Goal: Task Accomplishment & Management: Use online tool/utility

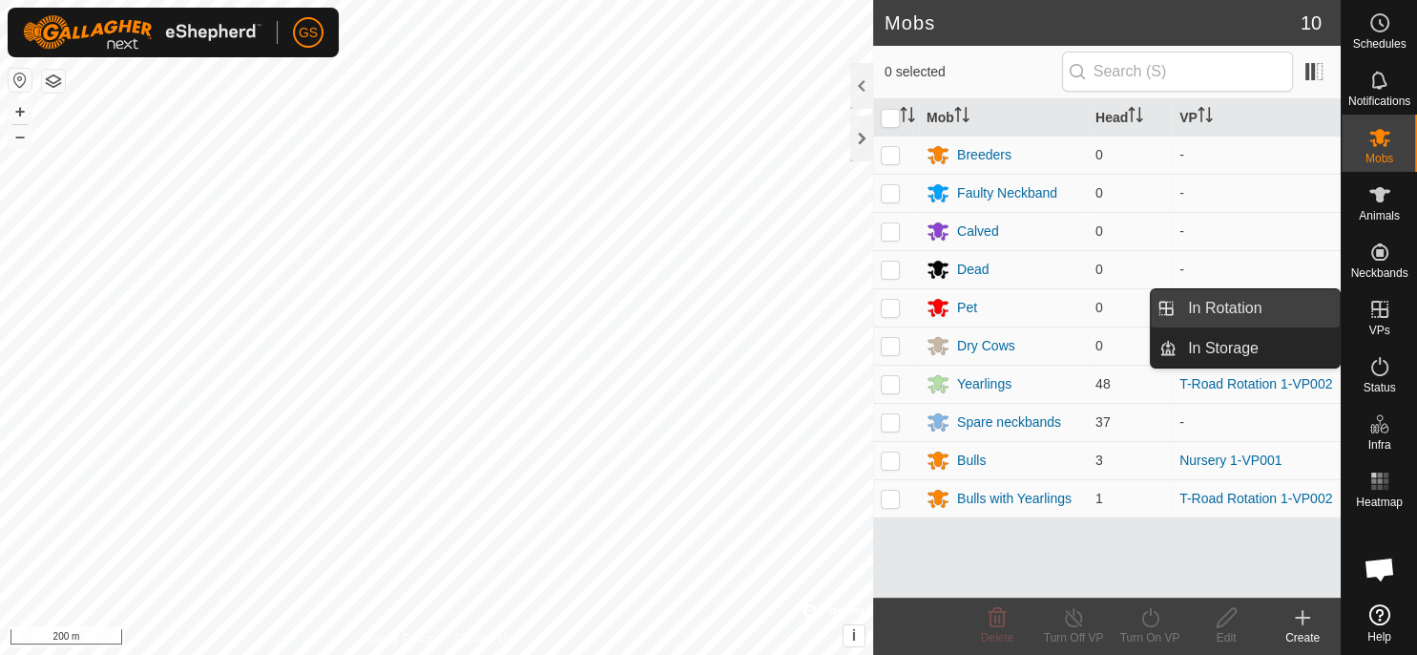
click at [1293, 312] on link "In Rotation" at bounding box center [1258, 308] width 163 height 38
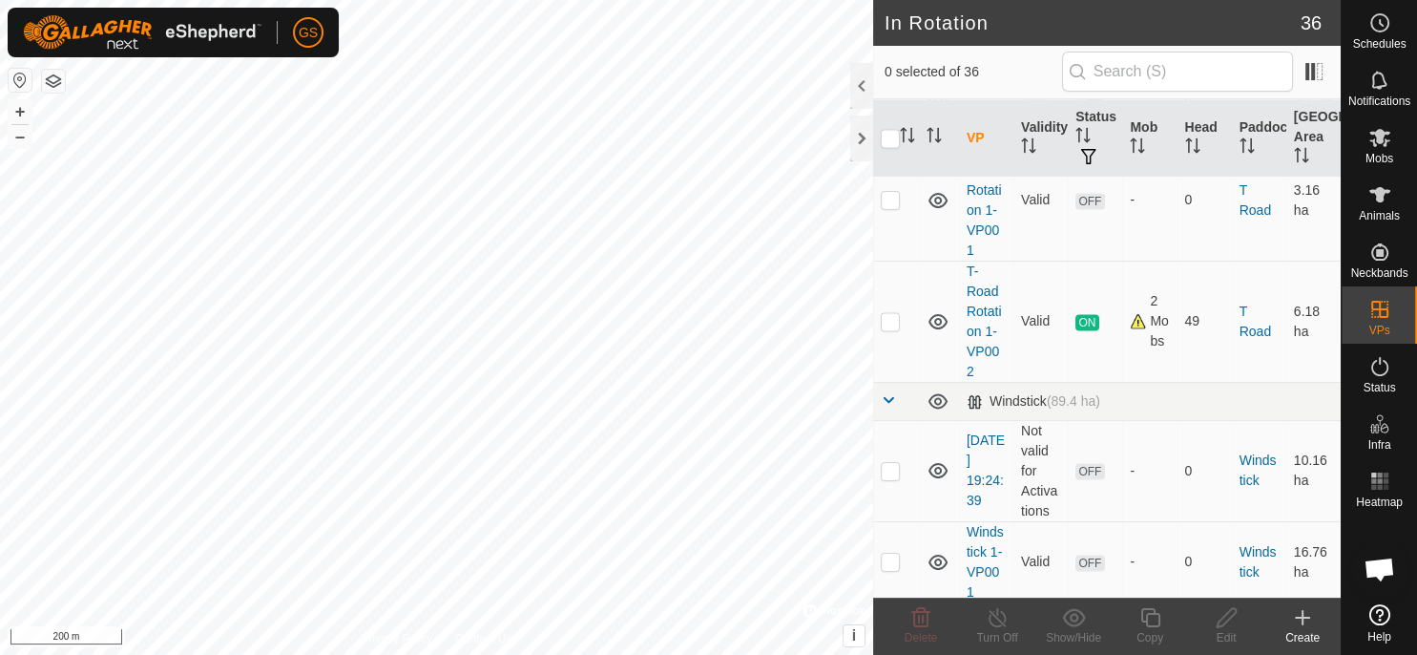
scroll to position [3024, 0]
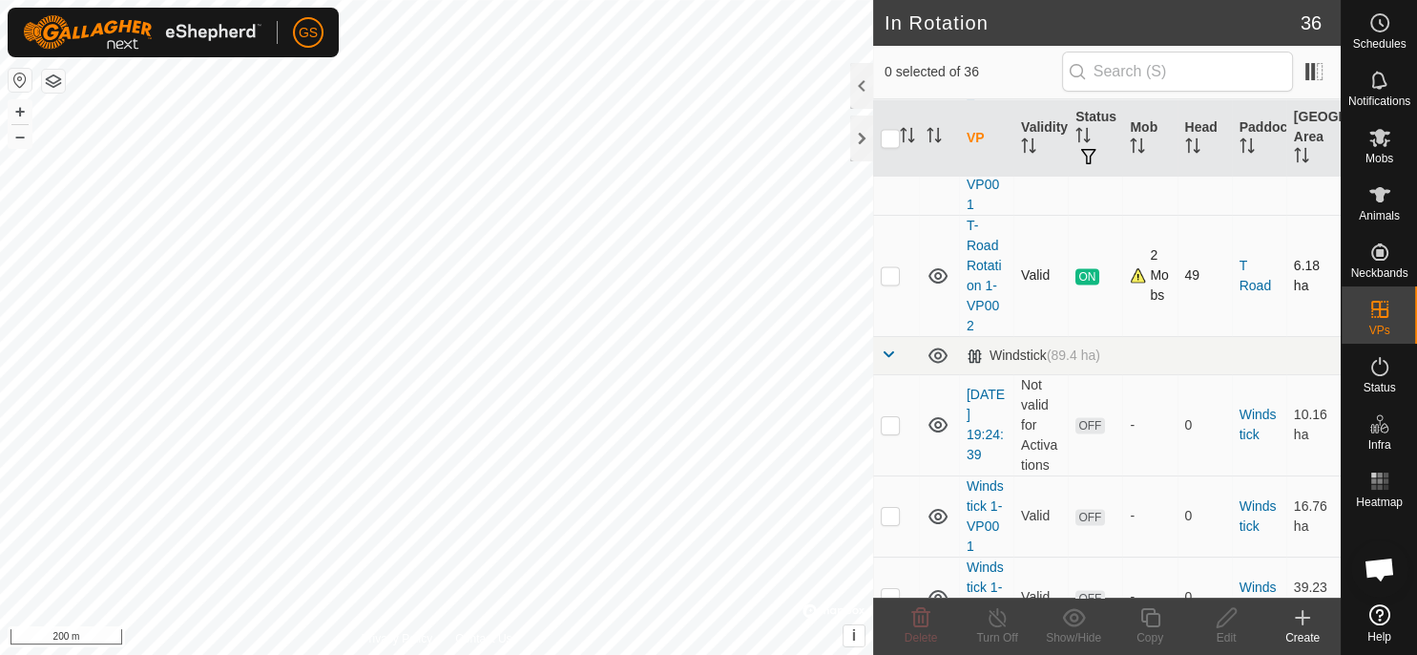
click at [889, 269] on p-checkbox at bounding box center [890, 274] width 19 height 15
checkbox input "true"
click at [1159, 632] on div "Copy" at bounding box center [1150, 637] width 76 height 17
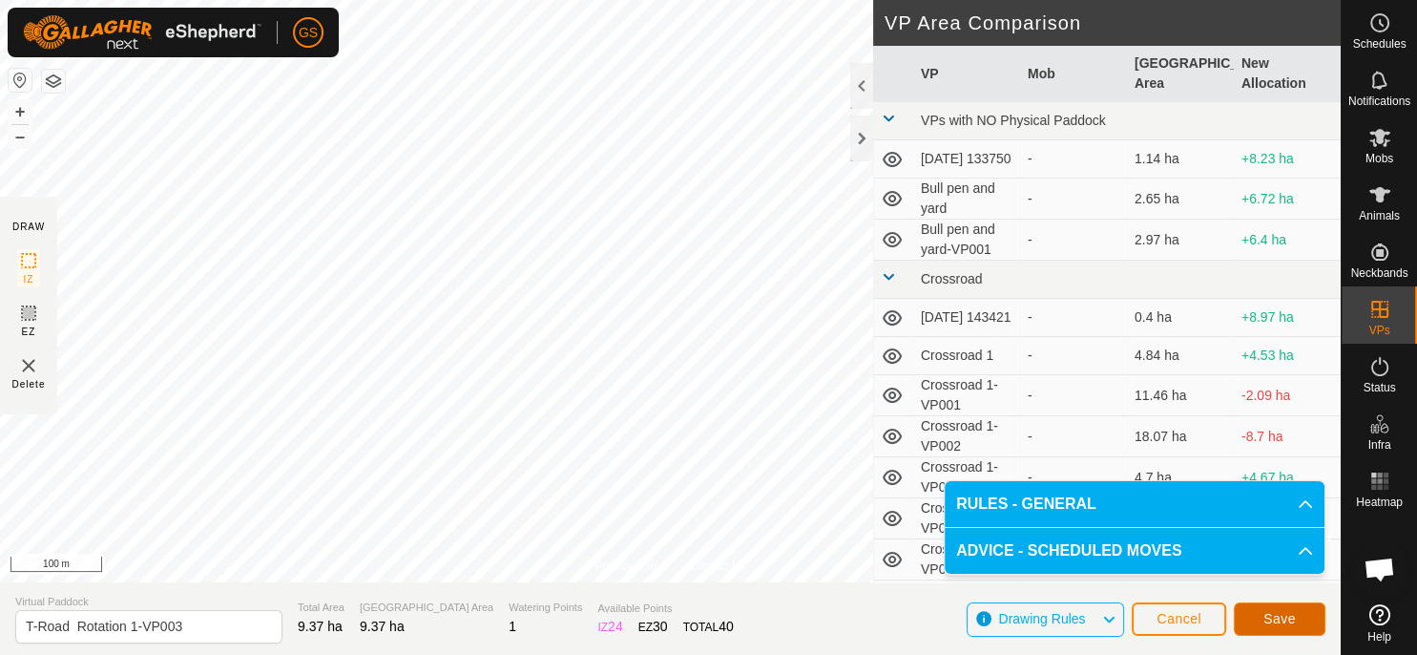
click at [1292, 620] on span "Save" at bounding box center [1280, 618] width 32 height 15
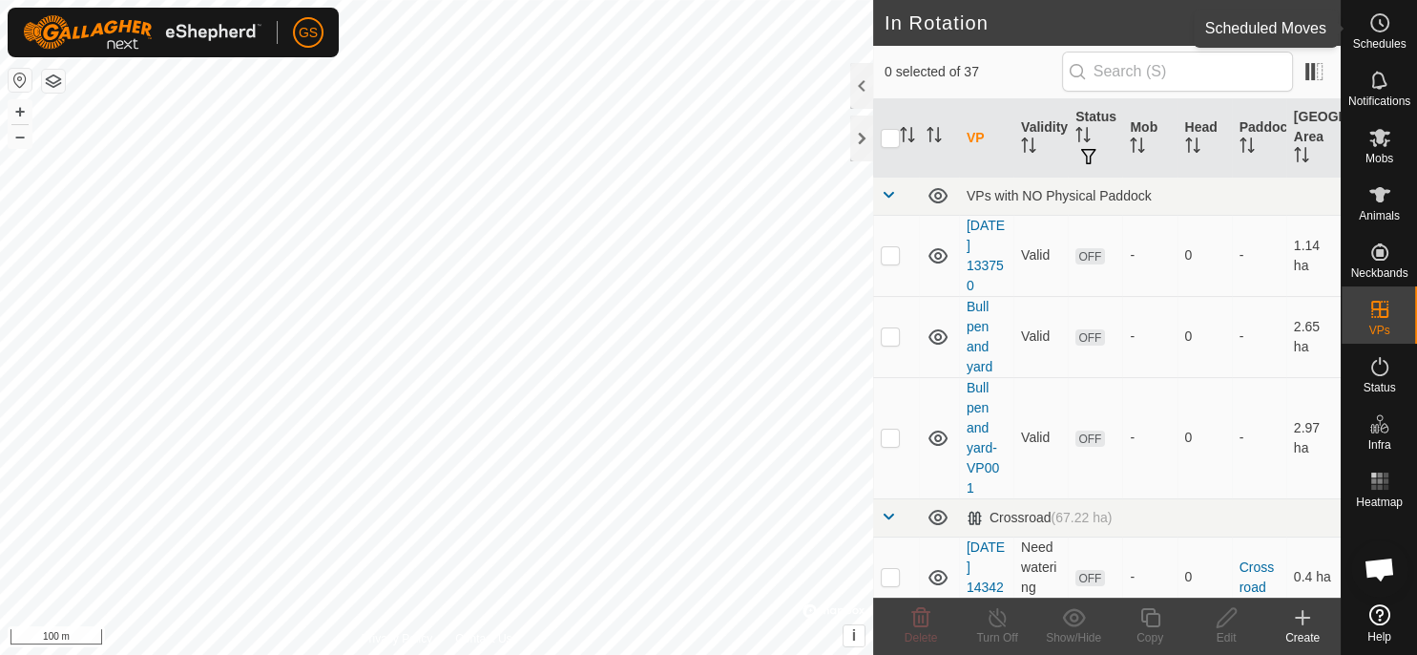
click at [1391, 37] on div "Schedules" at bounding box center [1379, 28] width 75 height 57
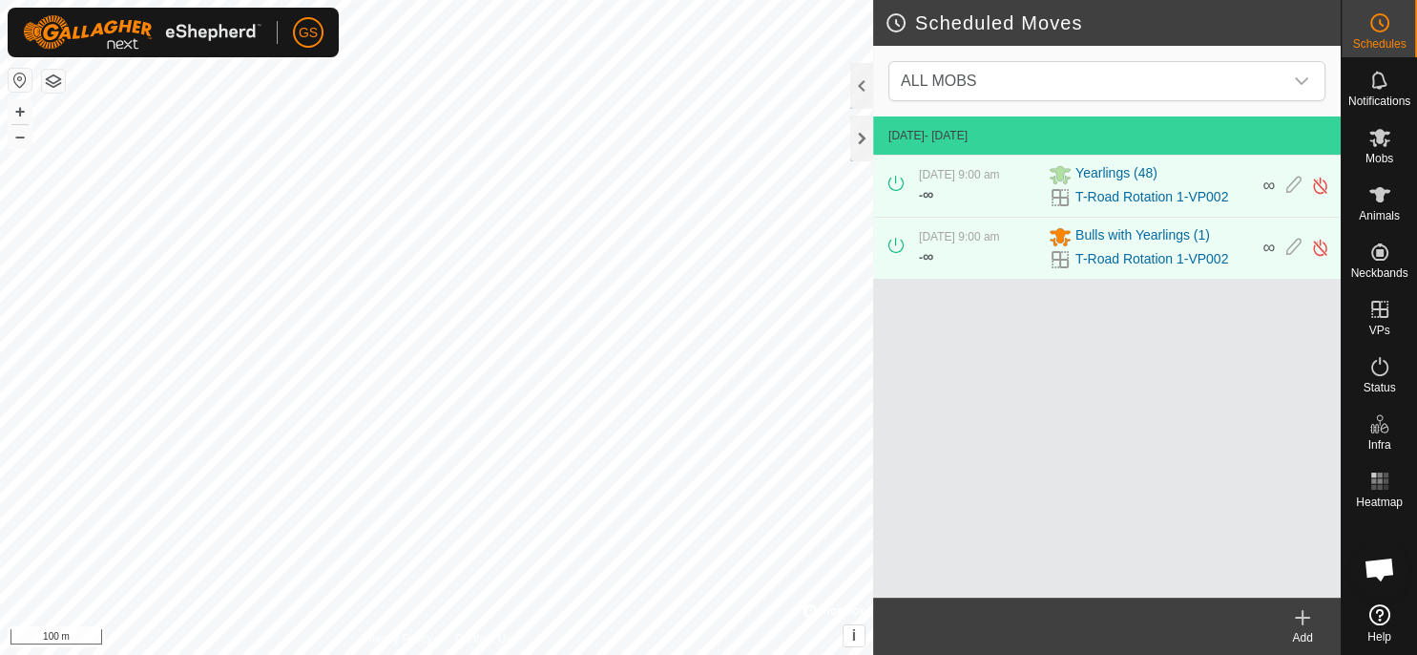
click at [1306, 635] on div "Add" at bounding box center [1303, 637] width 76 height 17
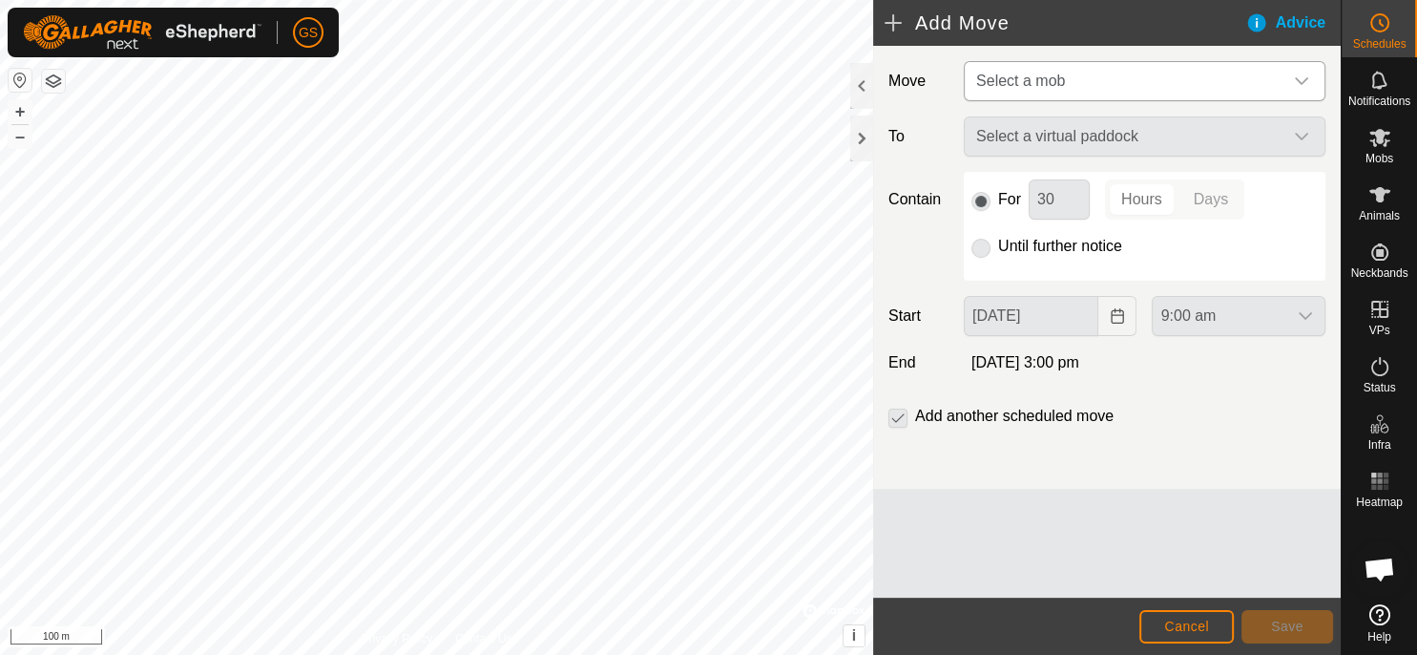
click at [1141, 79] on span "Select a mob" at bounding box center [1126, 81] width 314 height 38
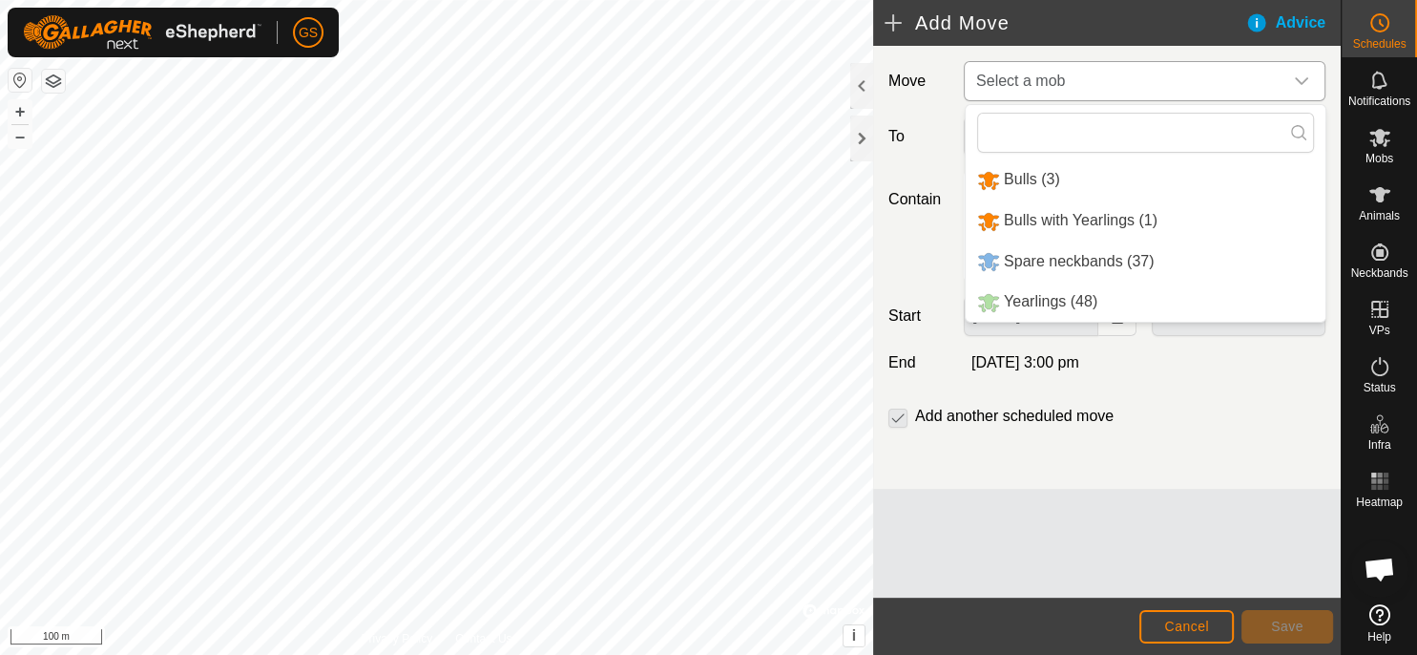
click at [1097, 313] on li "Yearlings (48)" at bounding box center [1146, 302] width 360 height 39
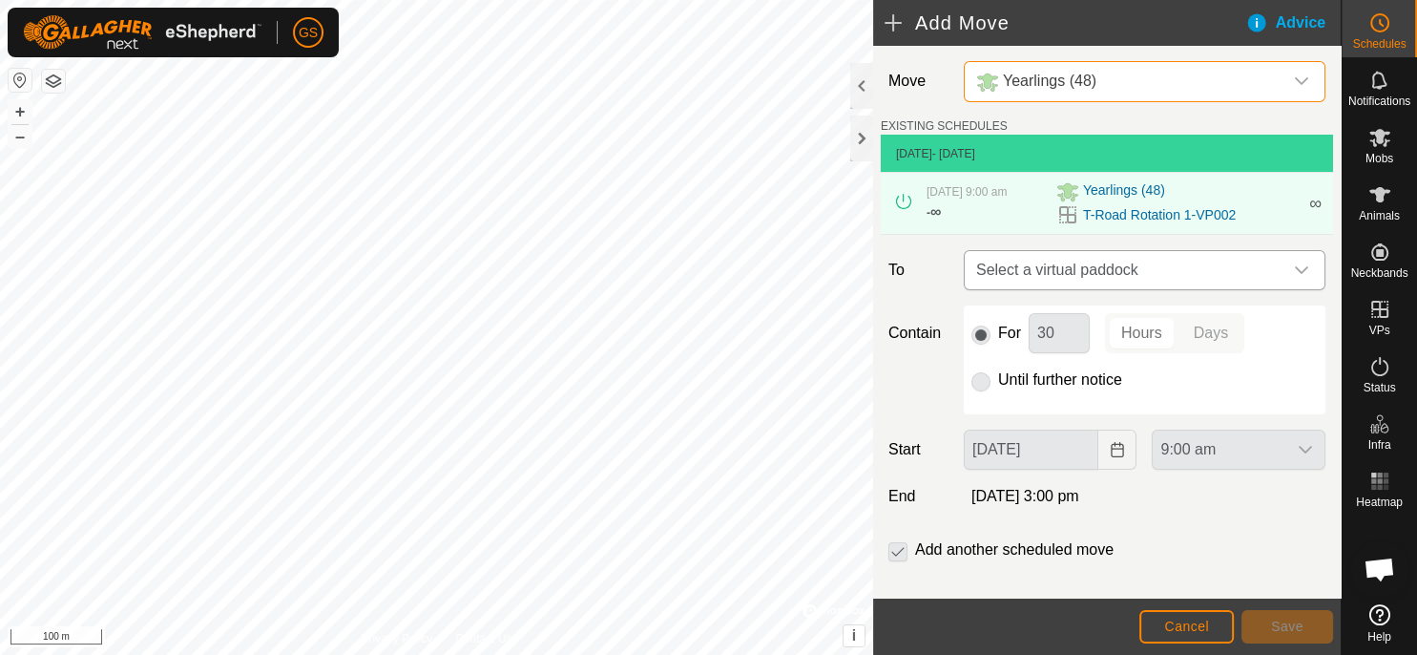
click at [1171, 270] on span "Select a virtual paddock" at bounding box center [1126, 270] width 314 height 38
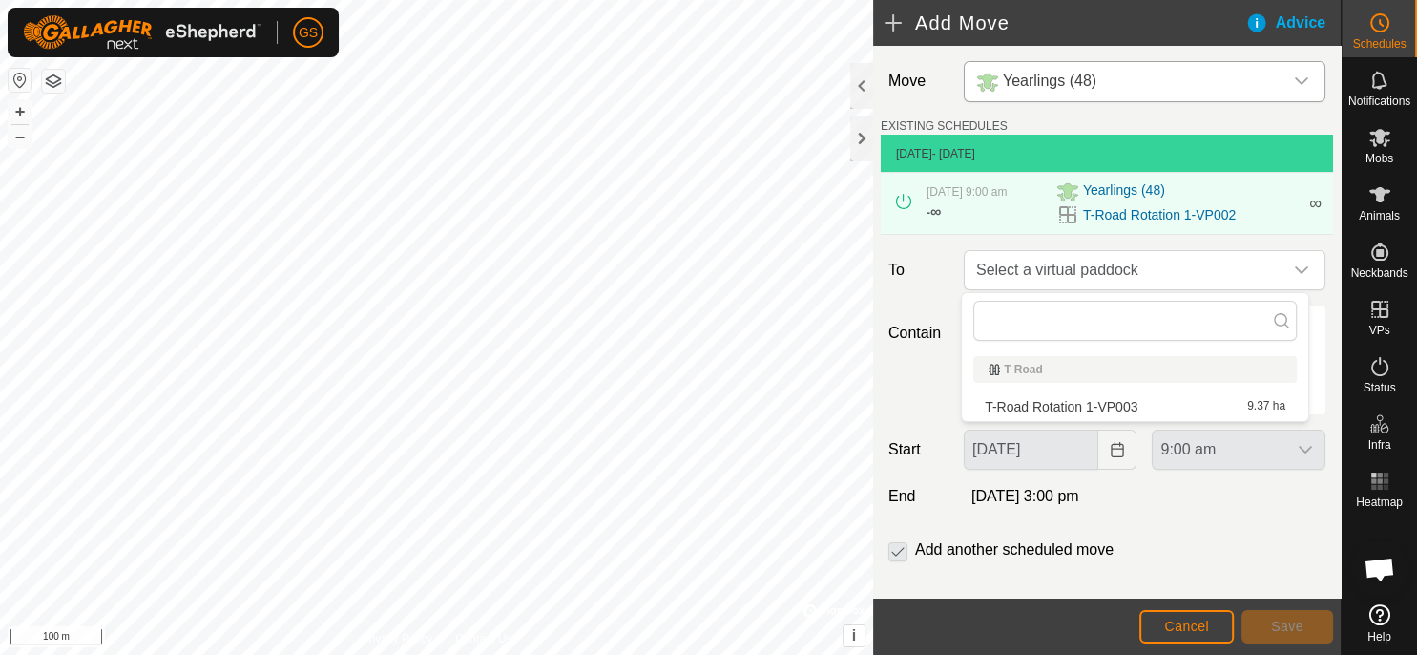
click at [1130, 407] on li "T-Road Rotation 1-VP003 9.37 ha" at bounding box center [1136, 406] width 324 height 29
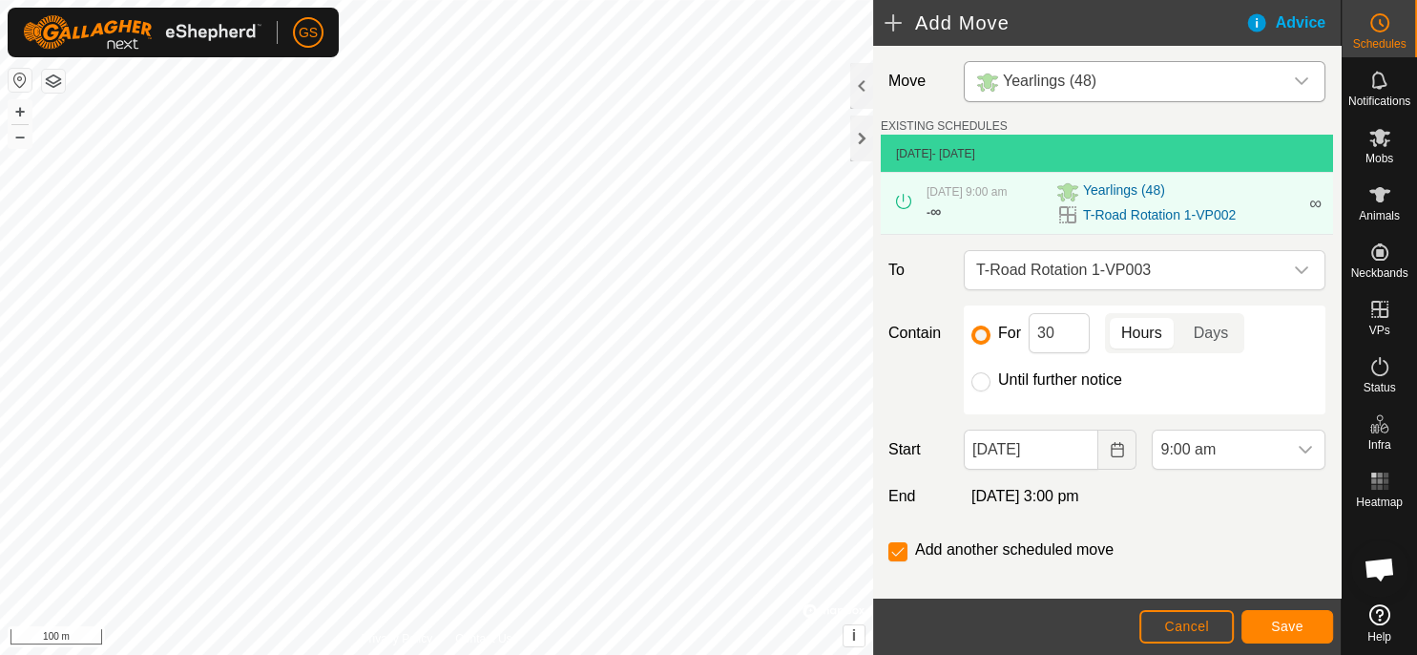
click at [990, 381] on div "Until further notice" at bounding box center [1145, 379] width 346 height 23
click at [987, 377] on div at bounding box center [981, 381] width 19 height 19
click at [978, 385] on input "Until further notice" at bounding box center [981, 381] width 19 height 19
radio input "true"
checkbox input "false"
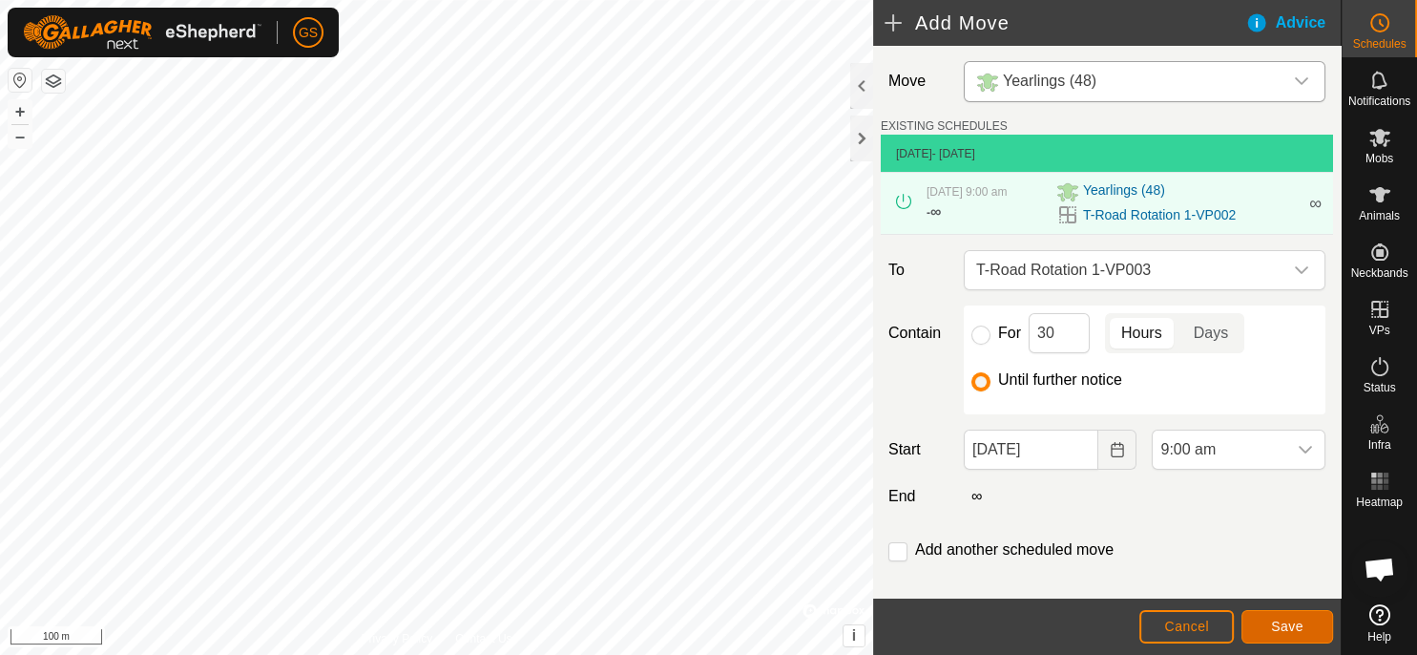
click at [1295, 629] on span "Save" at bounding box center [1287, 625] width 32 height 15
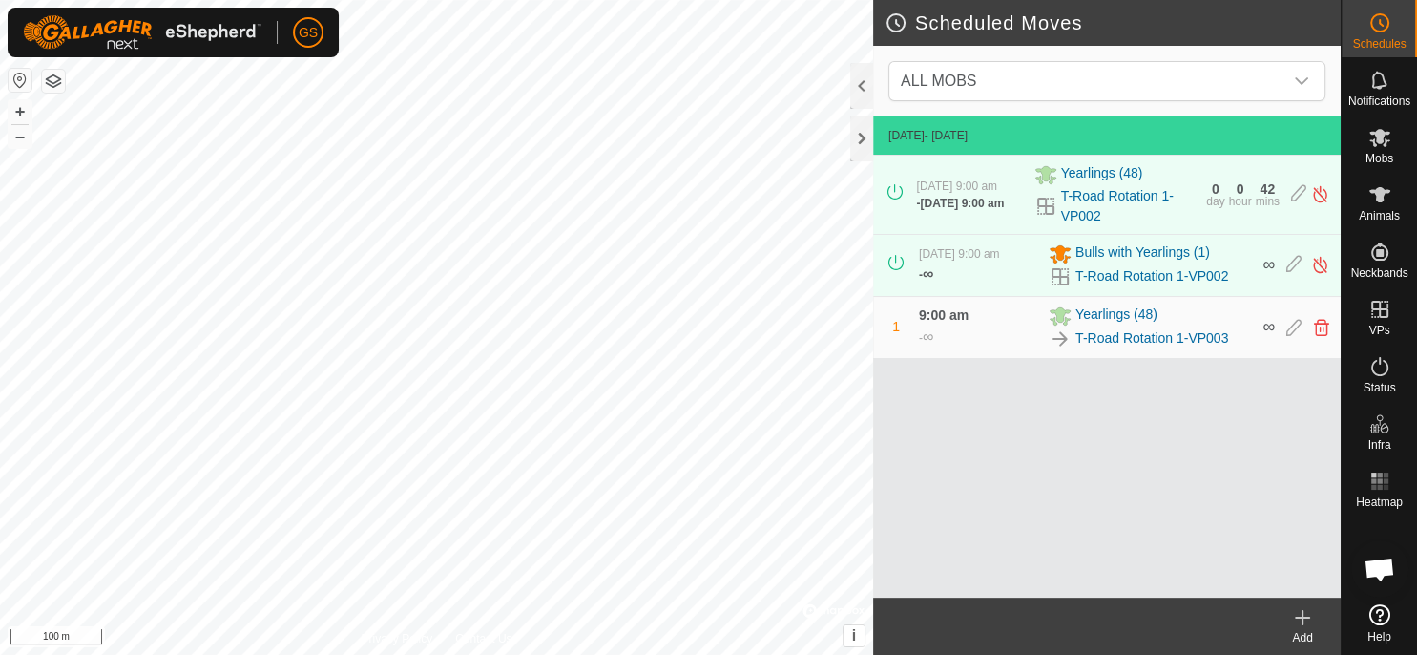
click at [1300, 630] on div "Add" at bounding box center [1303, 637] width 76 height 17
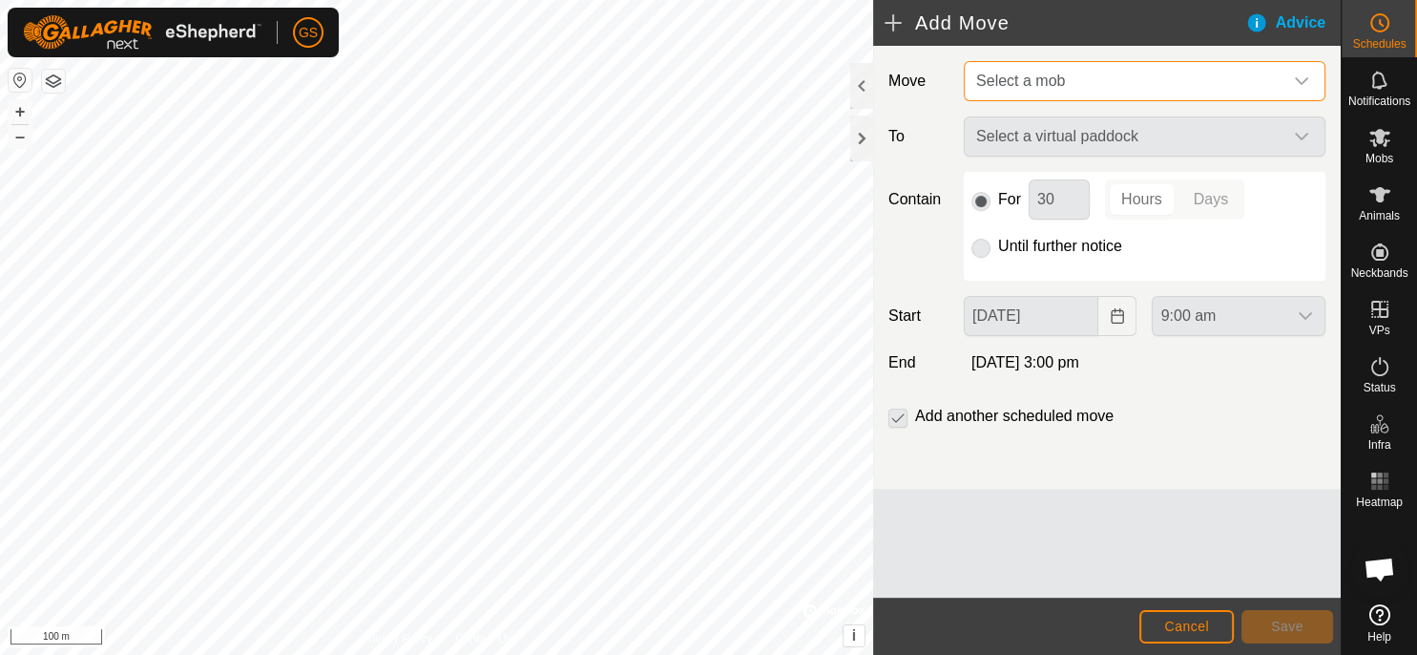
click at [1100, 71] on span "Select a mob" at bounding box center [1126, 81] width 314 height 38
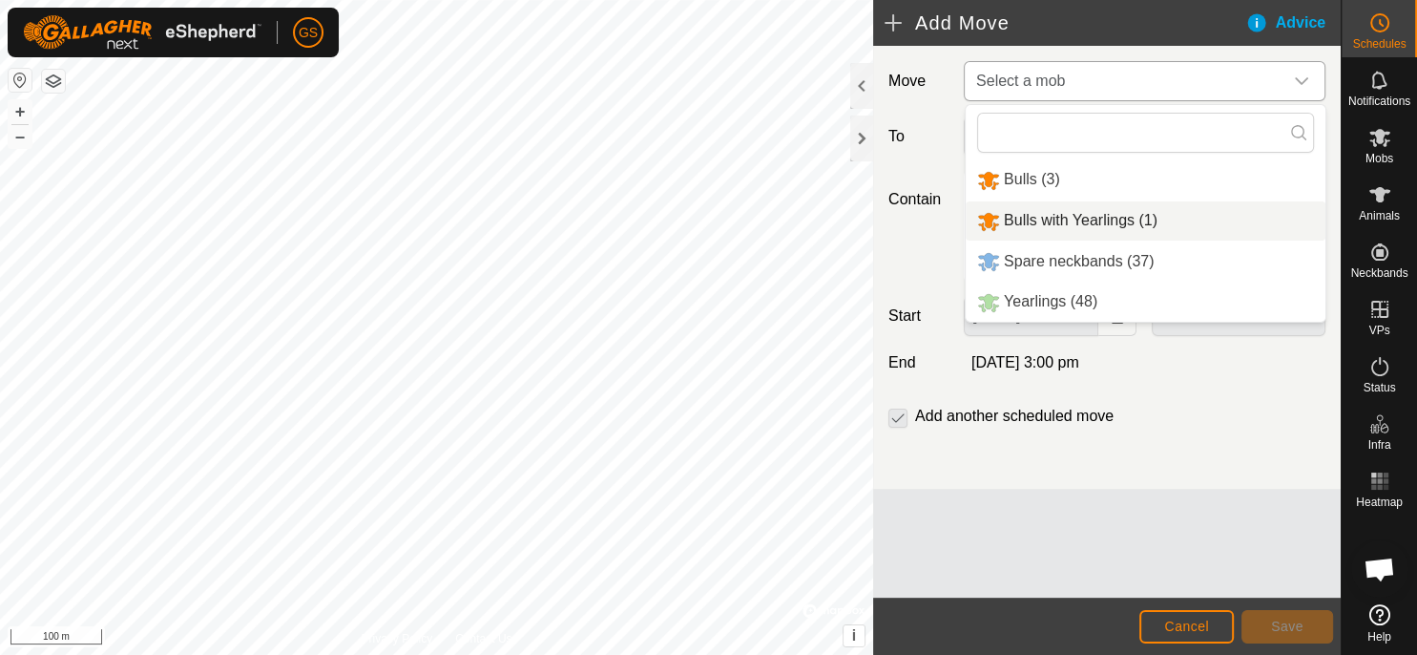
click at [1085, 223] on li "Bulls with Yearlings (1)" at bounding box center [1146, 220] width 360 height 39
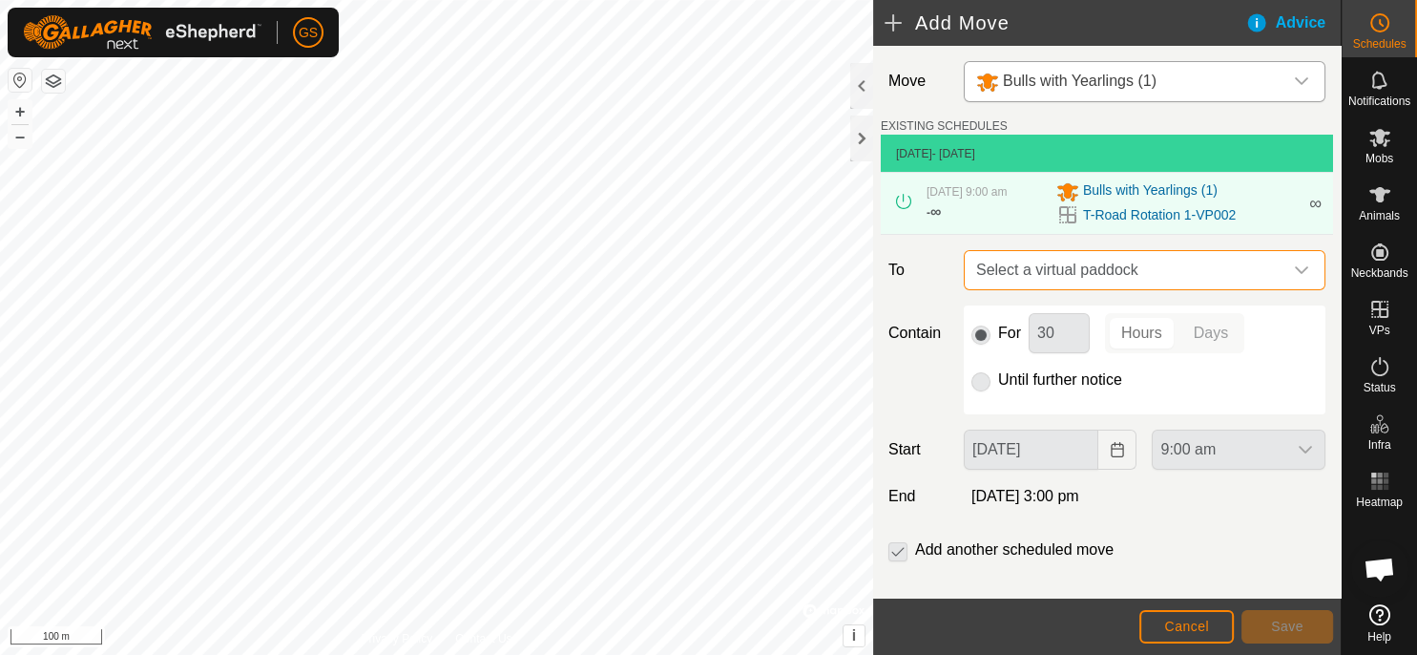
click at [1110, 277] on span "Select a virtual paddock" at bounding box center [1126, 270] width 314 height 38
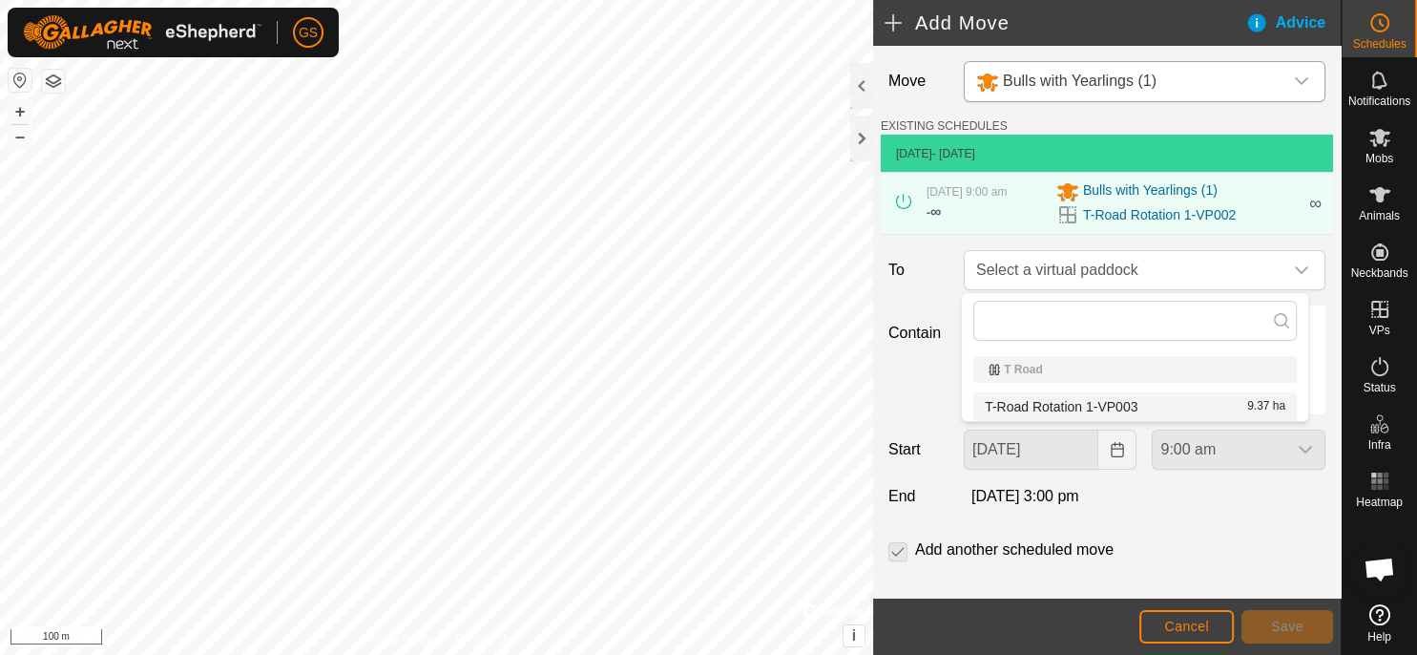
click at [1119, 410] on li "T-Road Rotation 1-VP003 9.37 ha" at bounding box center [1136, 406] width 324 height 29
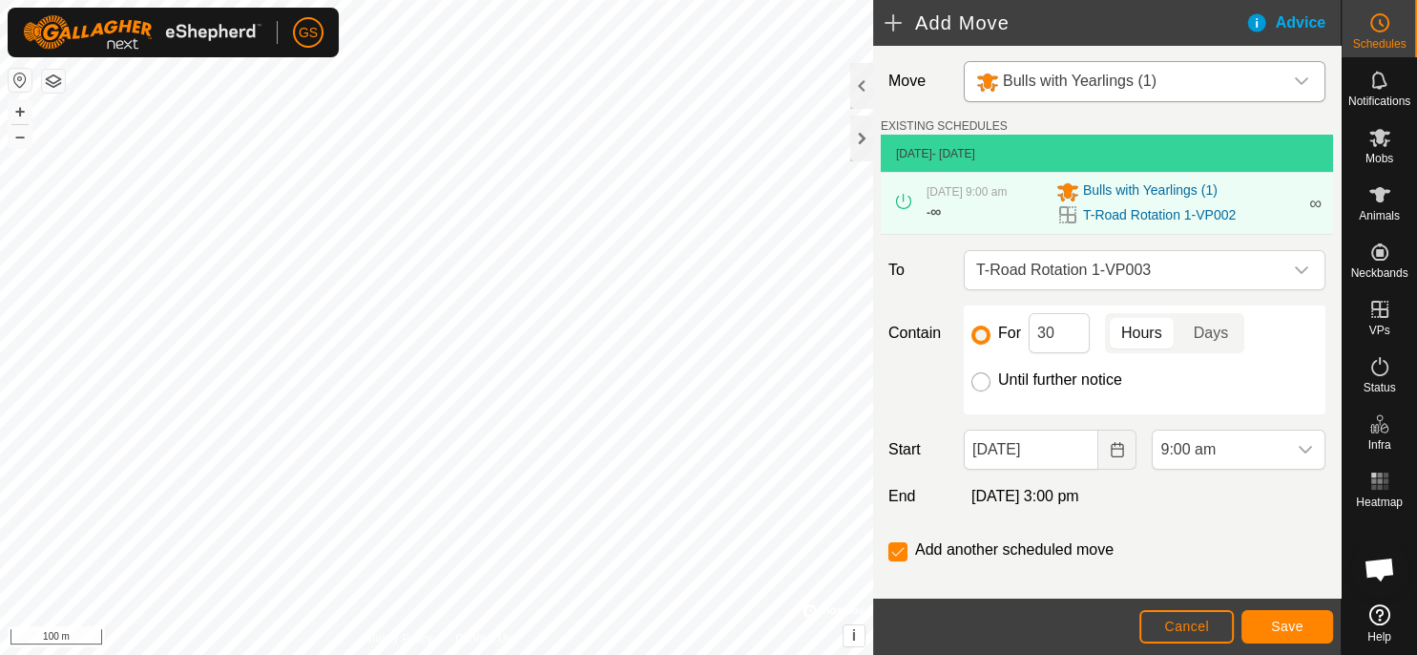
click at [983, 387] on input "Until further notice" at bounding box center [981, 381] width 19 height 19
radio input "true"
checkbox input "false"
click at [1278, 627] on span "Save" at bounding box center [1287, 625] width 32 height 15
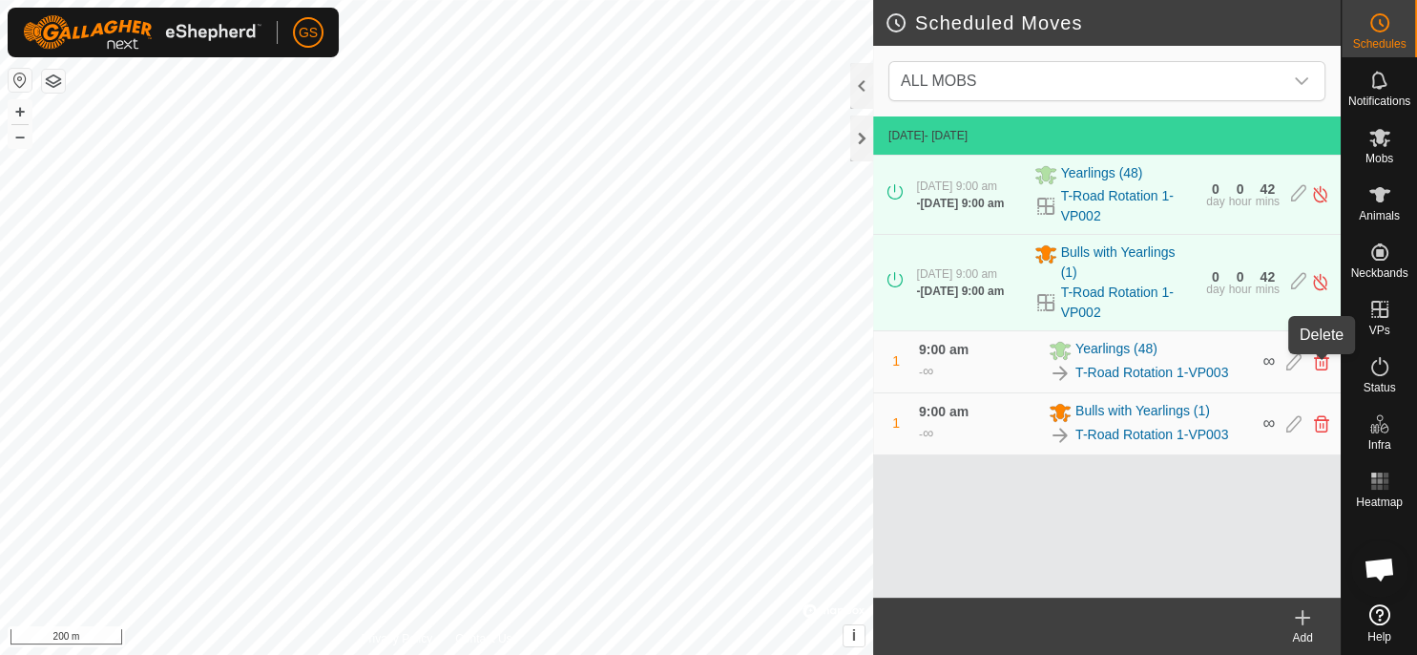
click at [1325, 367] on icon at bounding box center [1321, 361] width 15 height 17
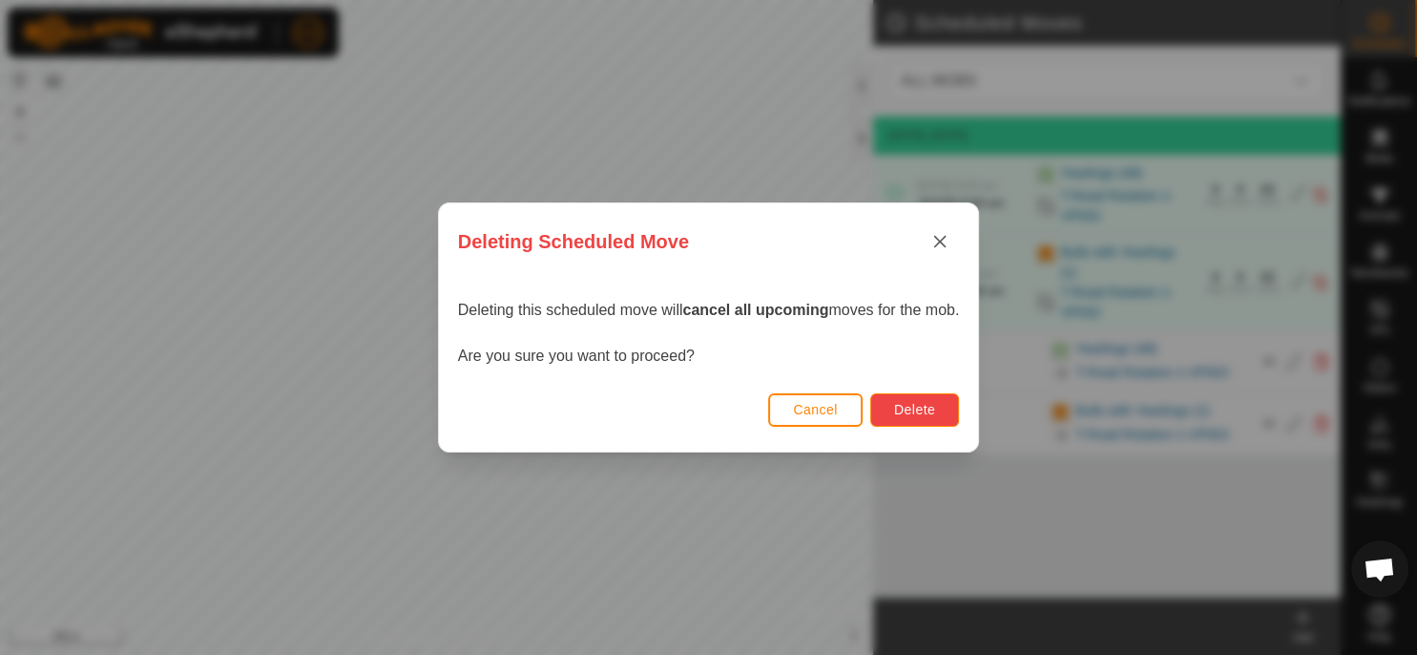
click at [950, 403] on button "Delete" at bounding box center [914, 409] width 89 height 33
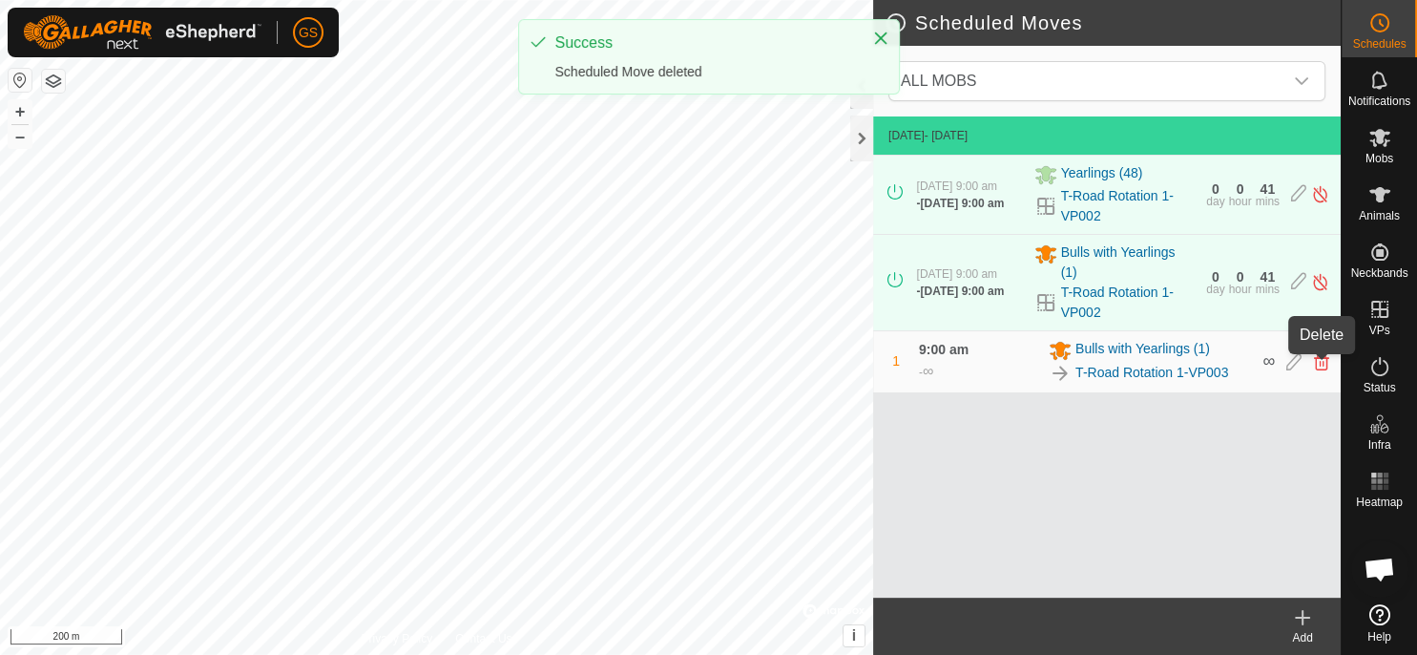
click at [1321, 369] on icon at bounding box center [1321, 361] width 15 height 17
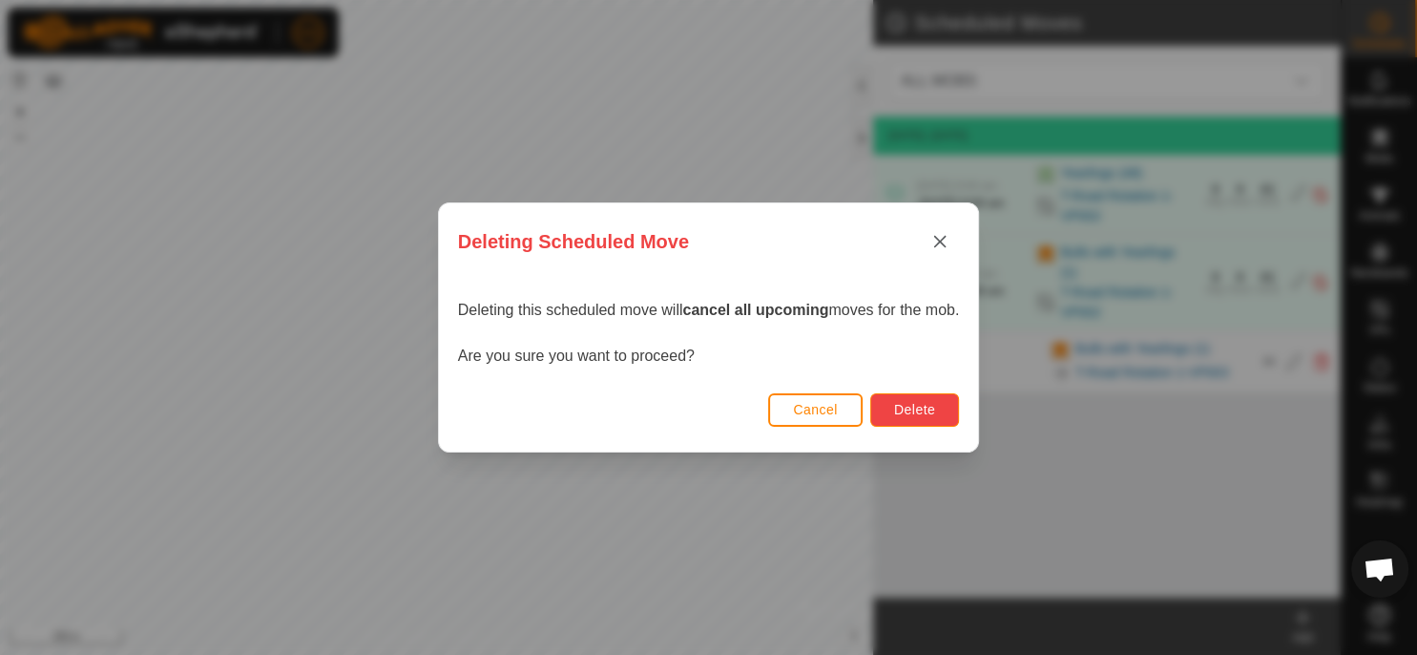
click at [931, 397] on button "Delete" at bounding box center [914, 409] width 89 height 33
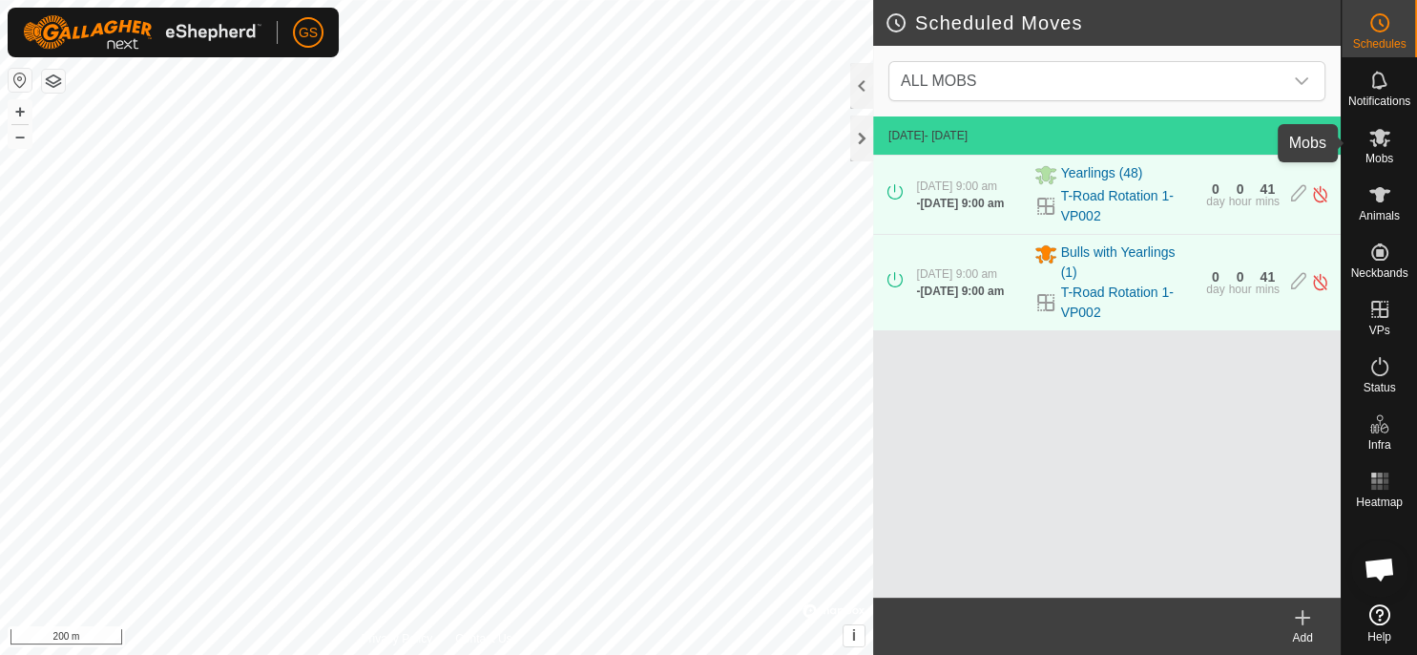
click at [1388, 153] on span "Mobs" at bounding box center [1380, 158] width 28 height 11
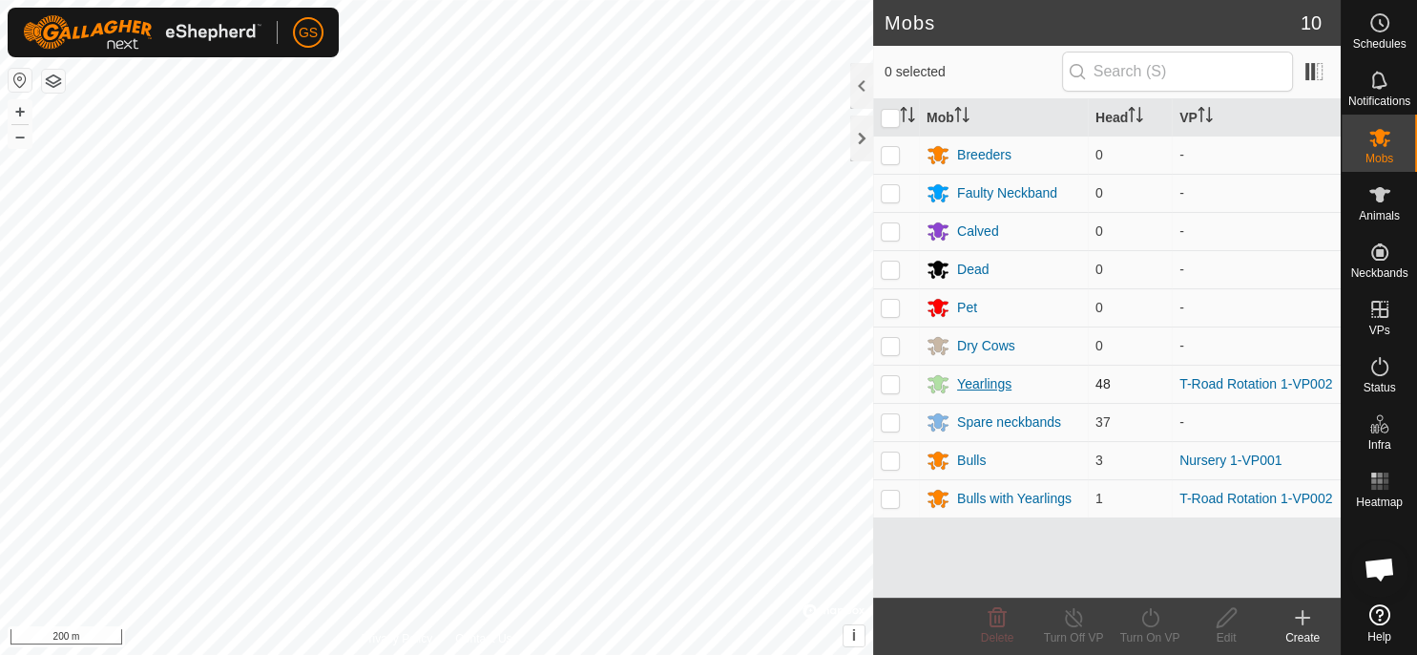
click at [997, 381] on div "Yearlings" at bounding box center [984, 384] width 54 height 20
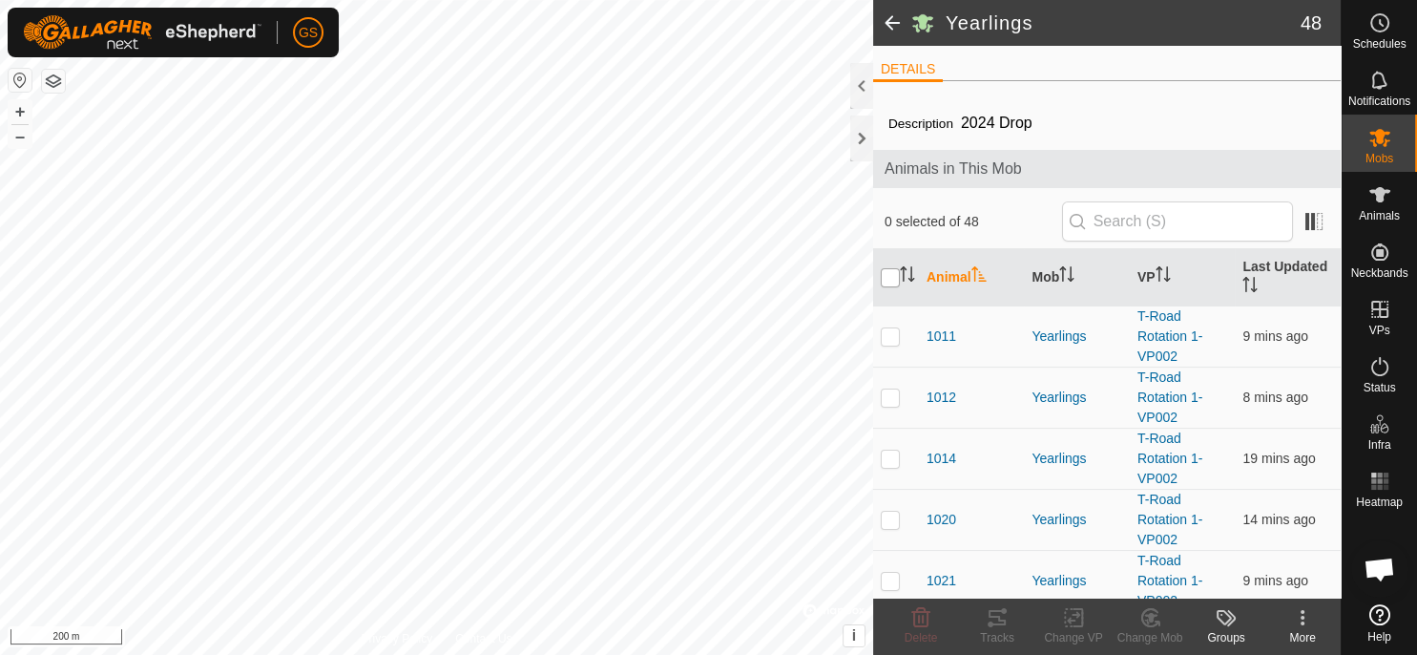
click at [896, 270] on input "checkbox" at bounding box center [890, 277] width 19 height 19
checkbox input "true"
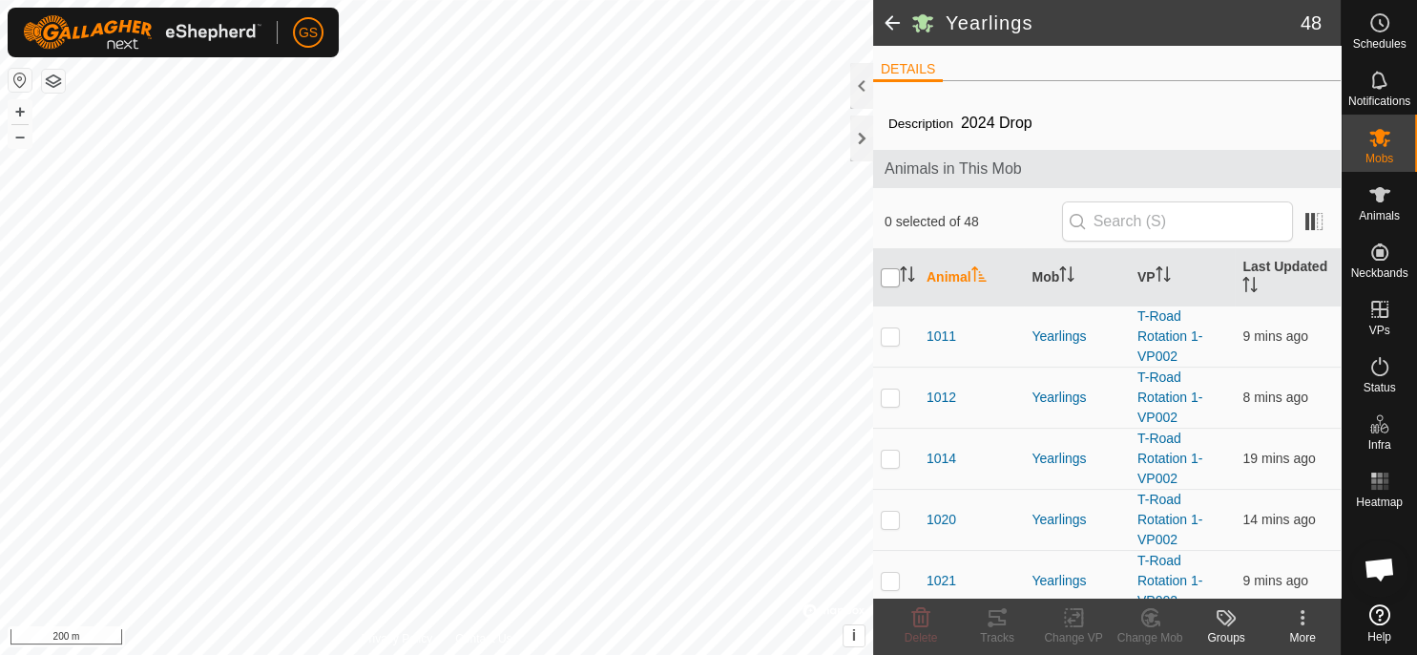
checkbox input "true"
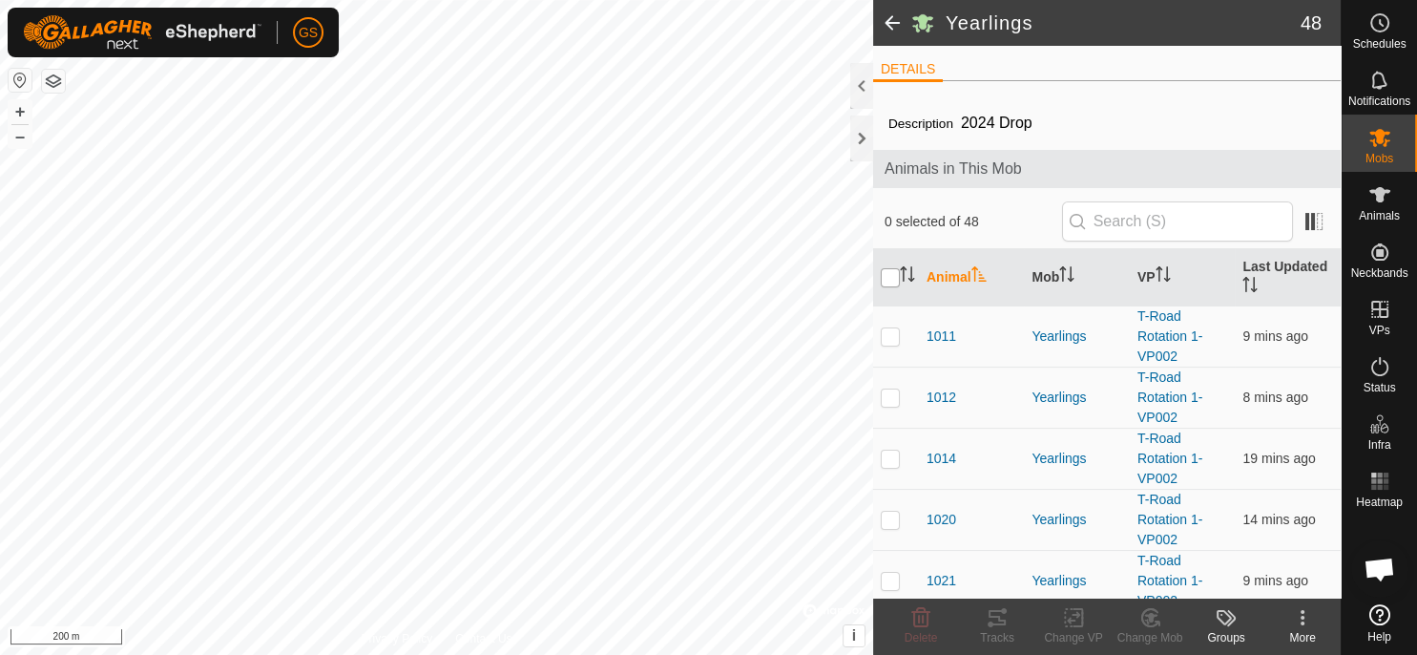
checkbox input "true"
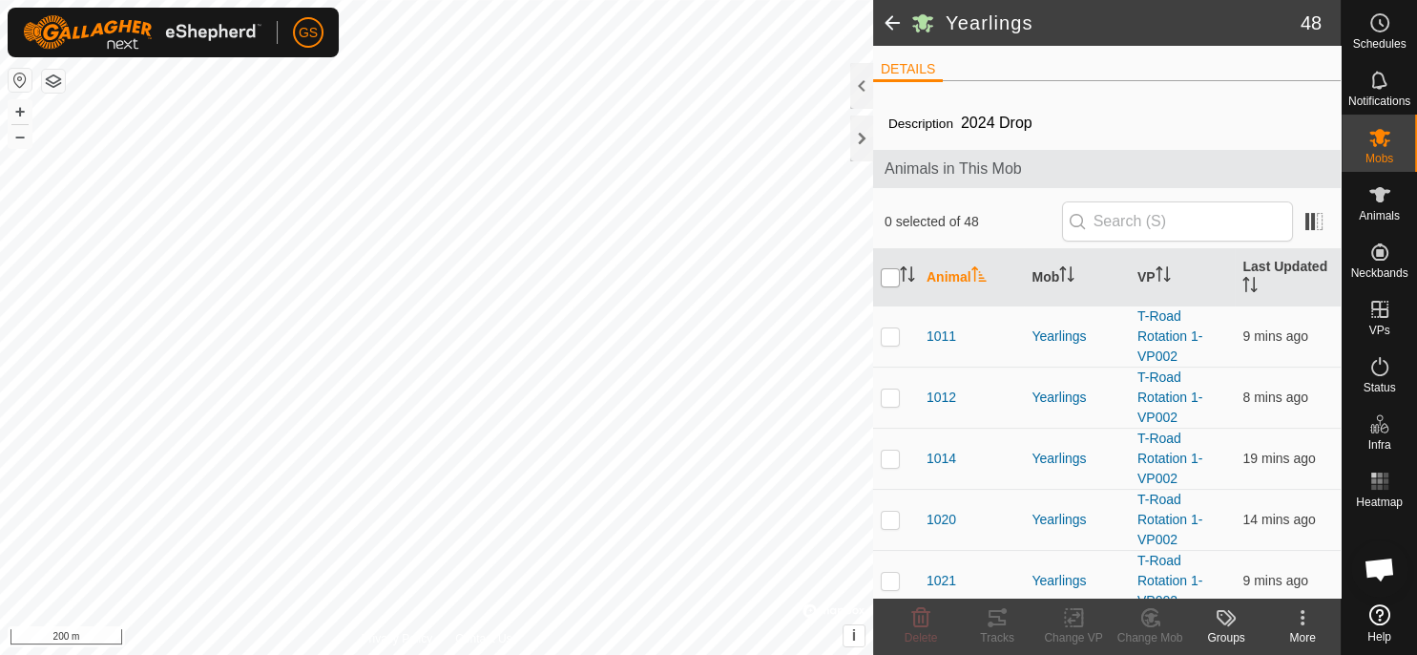
checkbox input "true"
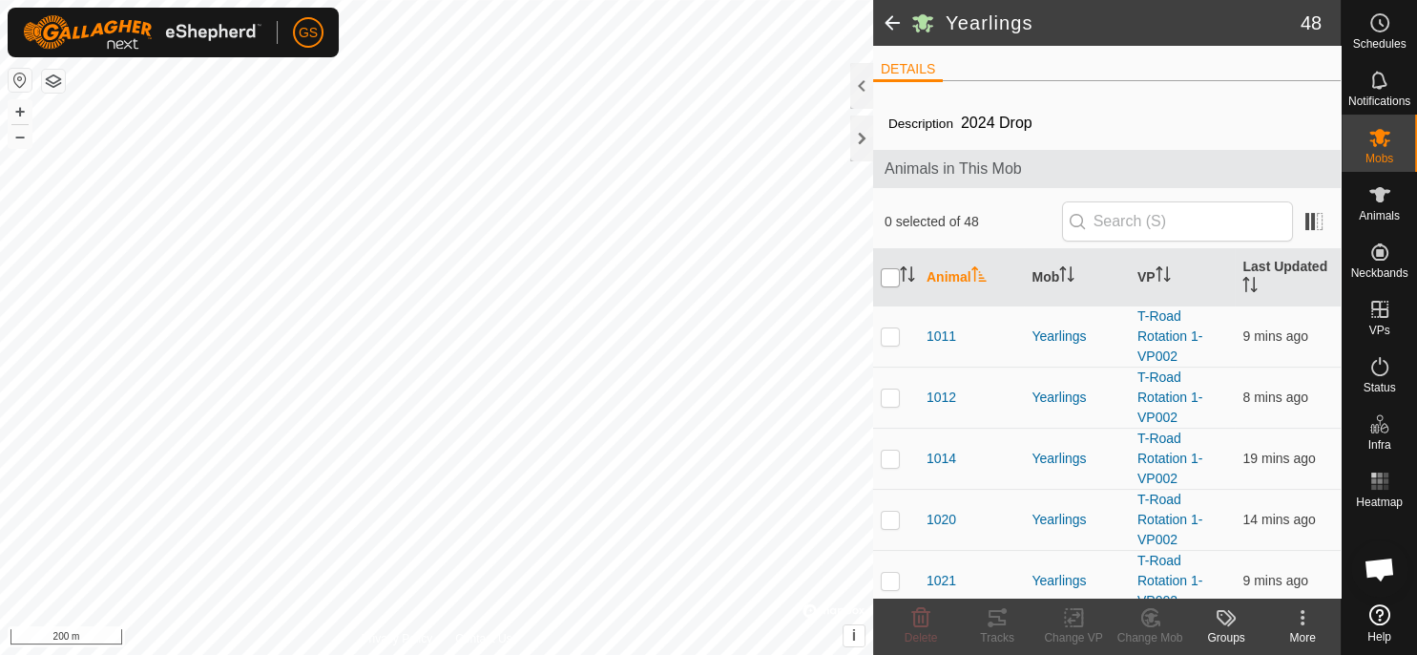
checkbox input "true"
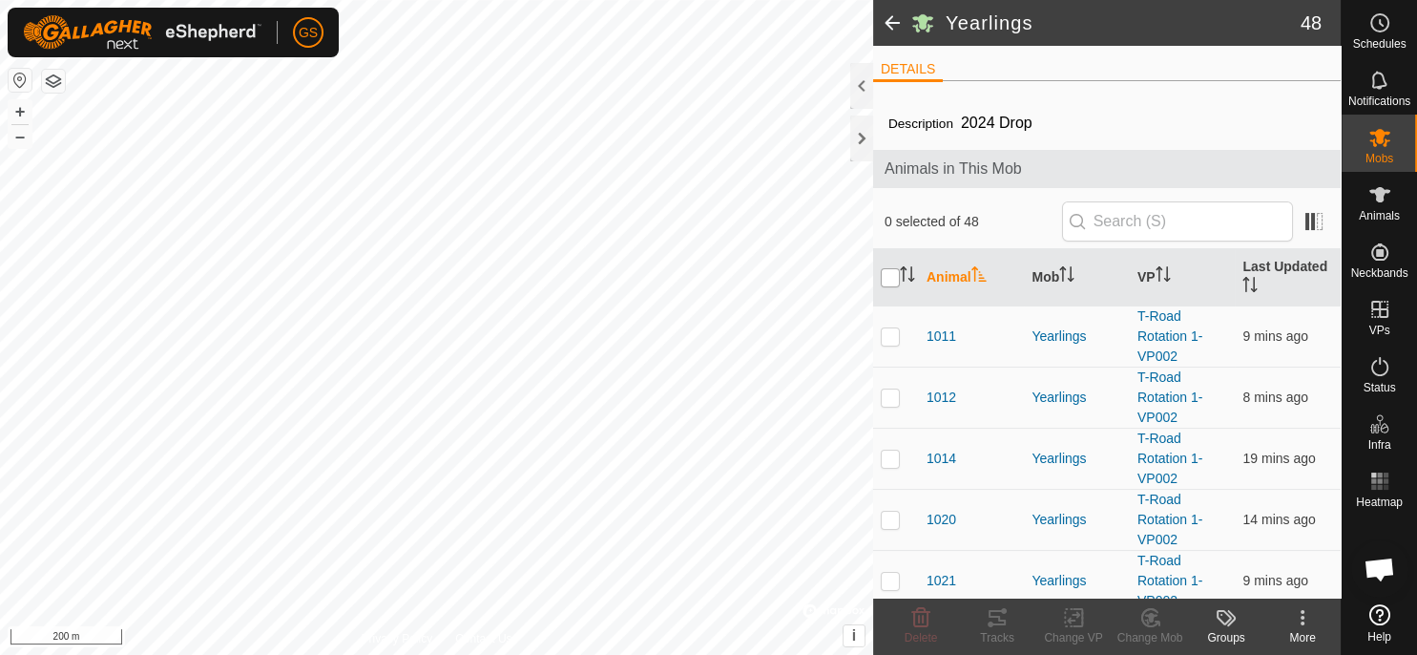
checkbox input "true"
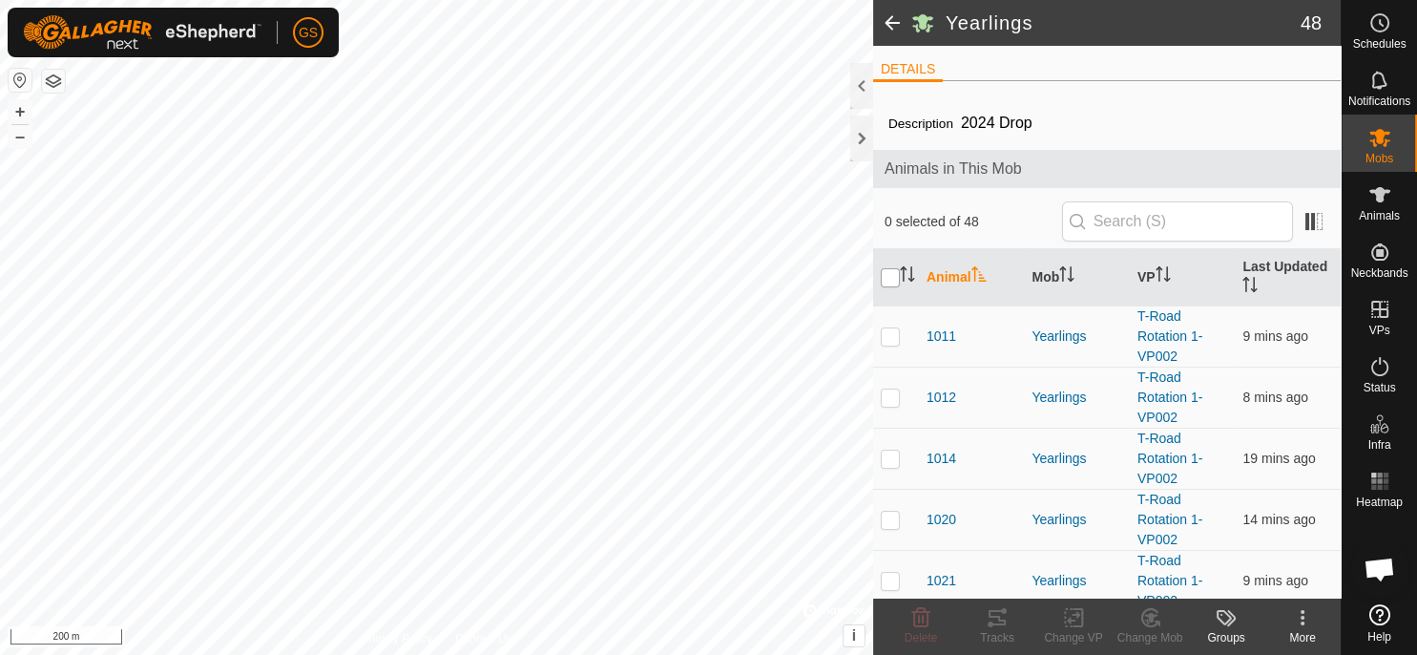
checkbox input "true"
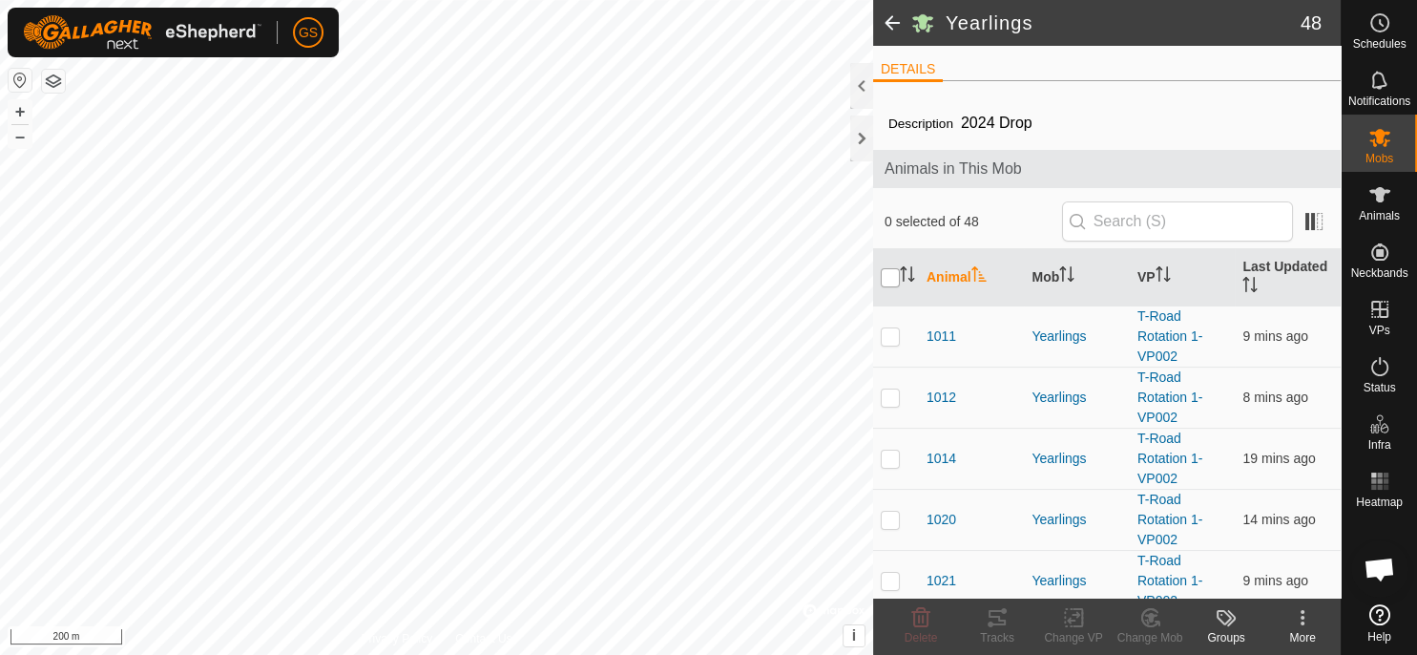
checkbox input "true"
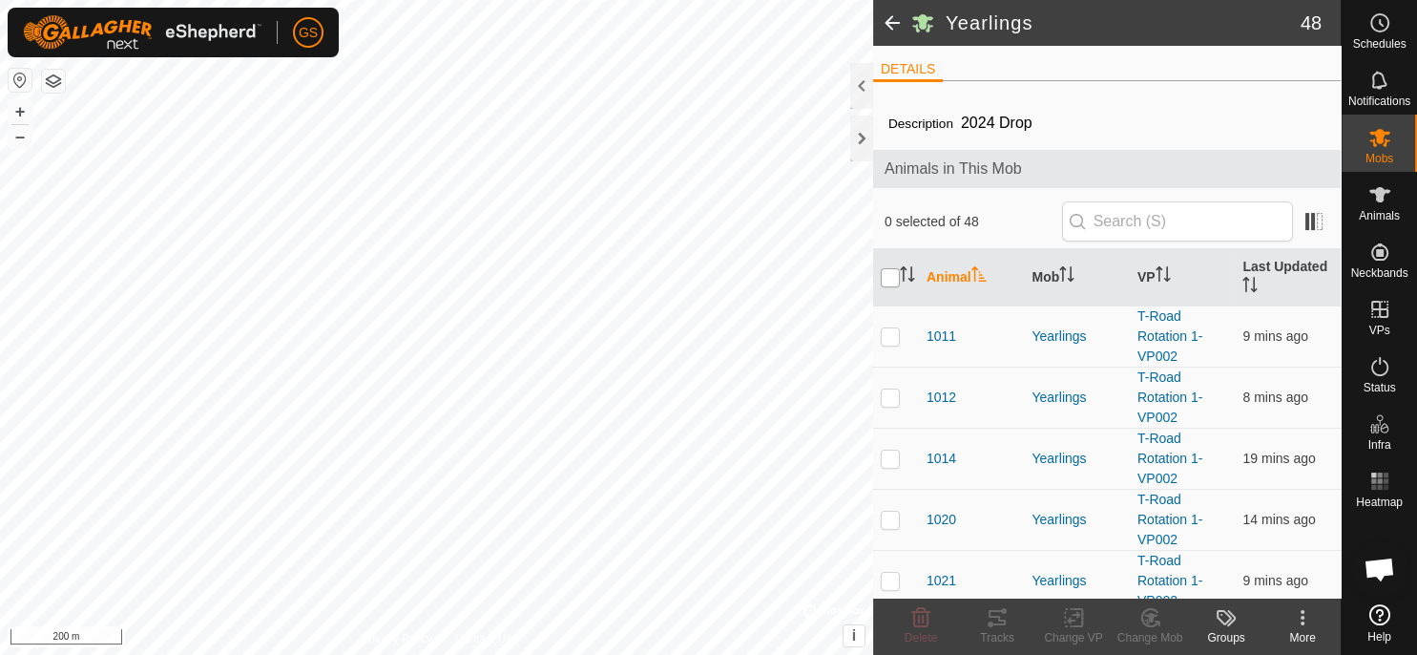
checkbox input "true"
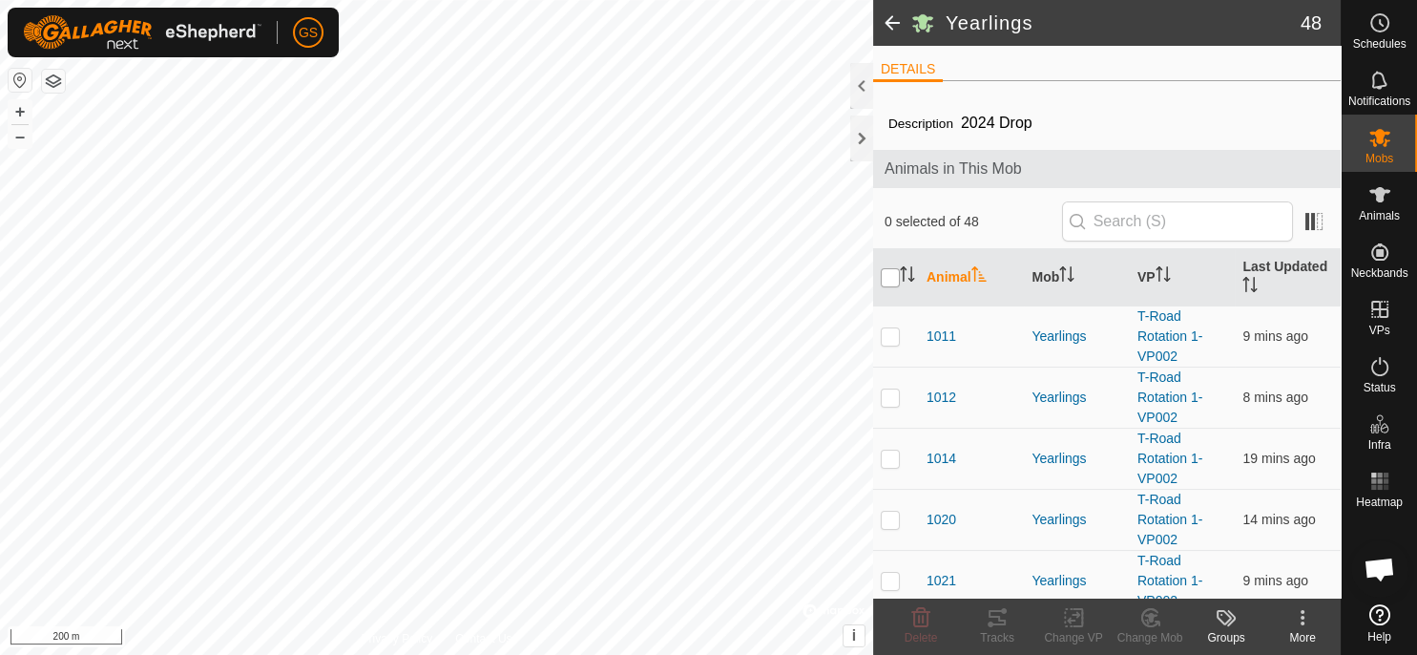
checkbox input "true"
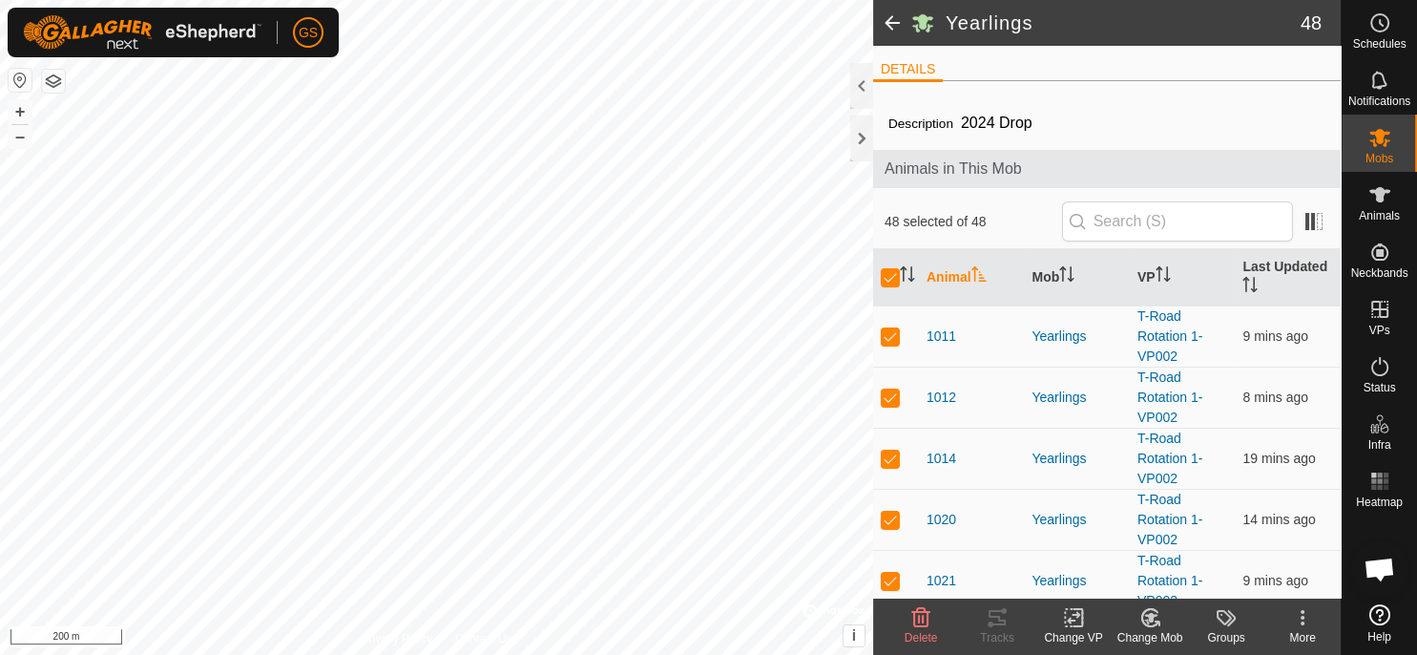
click at [1080, 630] on div "Change VP" at bounding box center [1074, 637] width 76 height 17
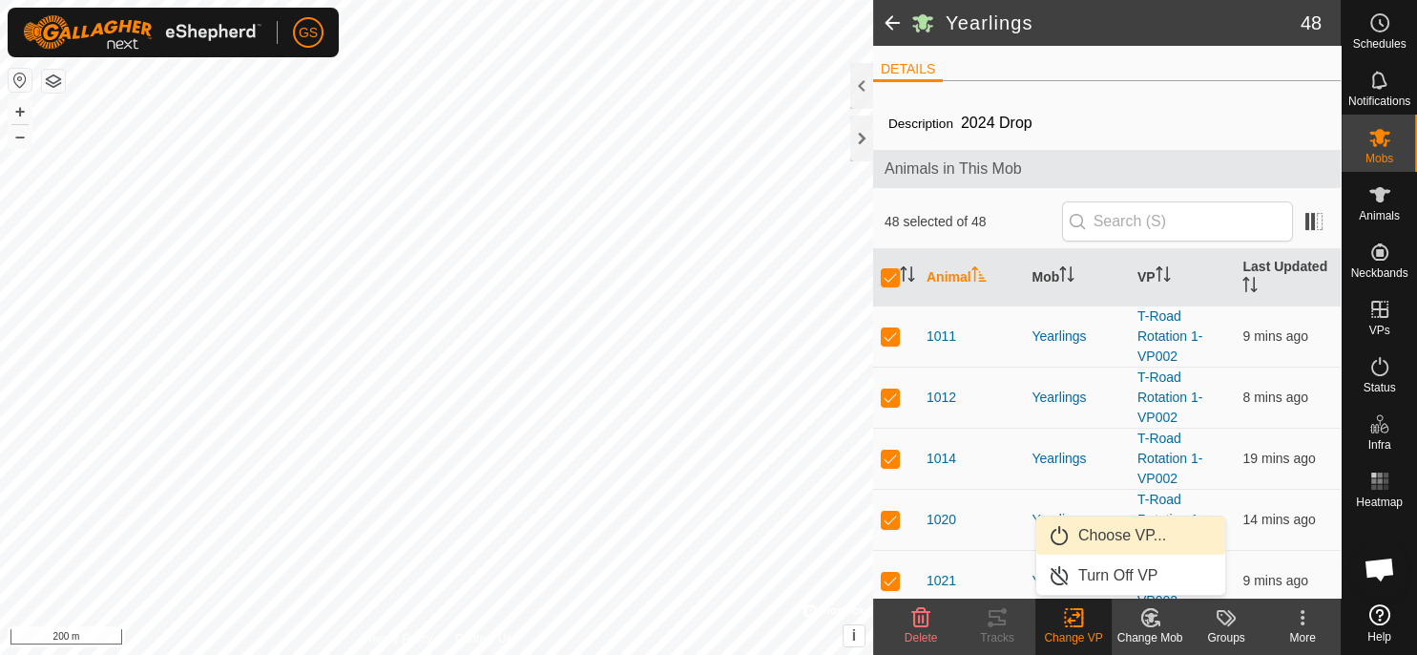
click at [1117, 539] on link "Choose VP..." at bounding box center [1131, 535] width 189 height 38
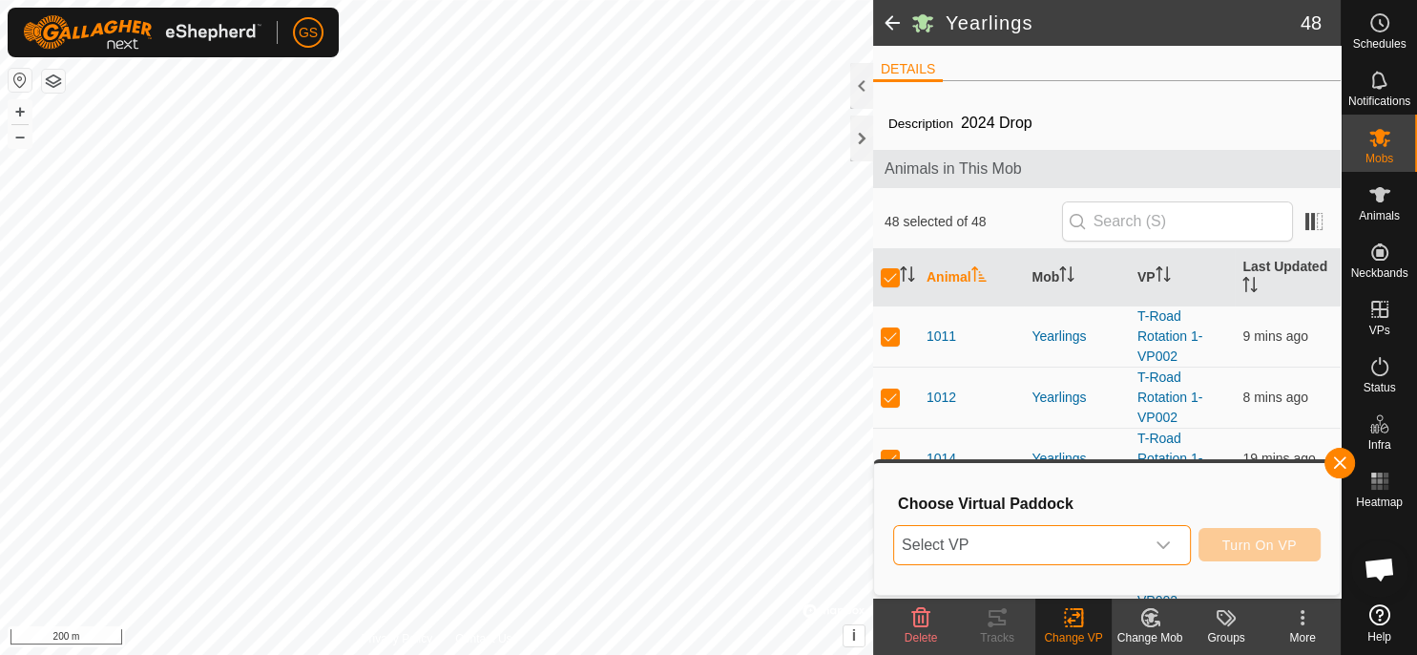
click at [1116, 538] on span "Select VP" at bounding box center [1019, 545] width 250 height 38
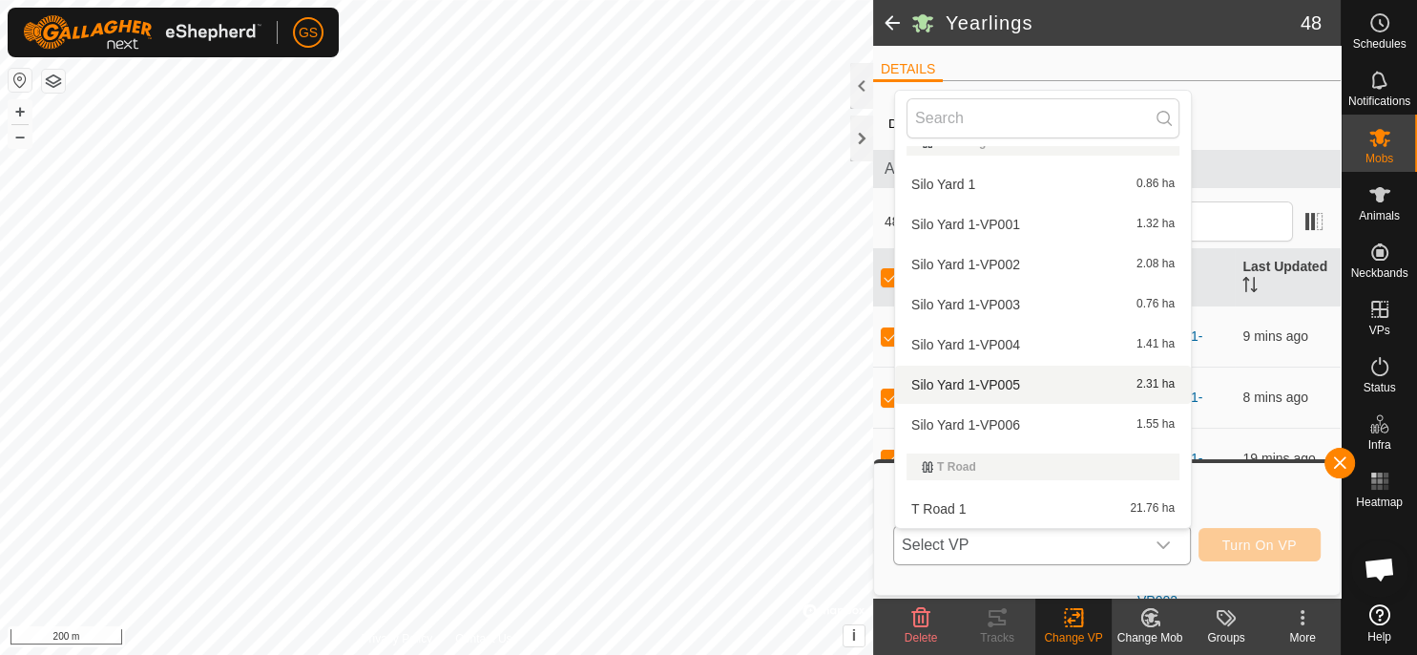
scroll to position [1247, 0]
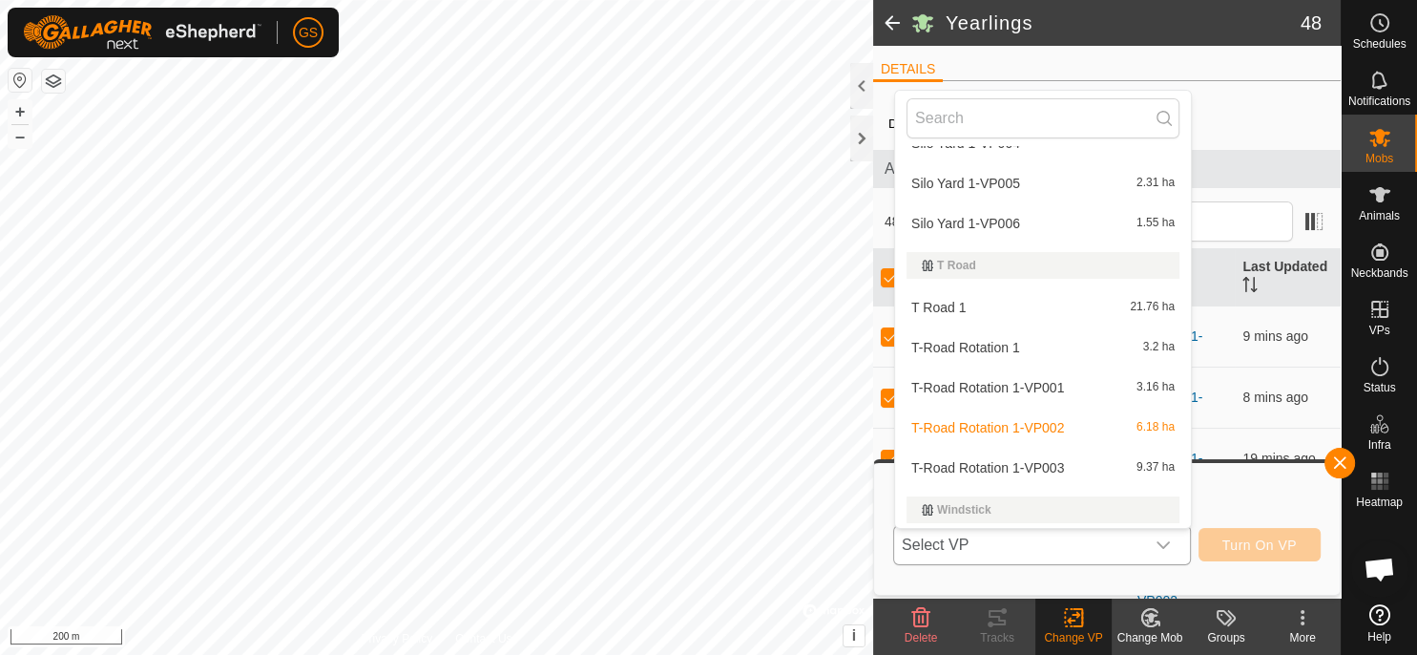
click at [1040, 467] on li "T-Road Rotation 1-VP003 9.37 ha" at bounding box center [1043, 468] width 296 height 38
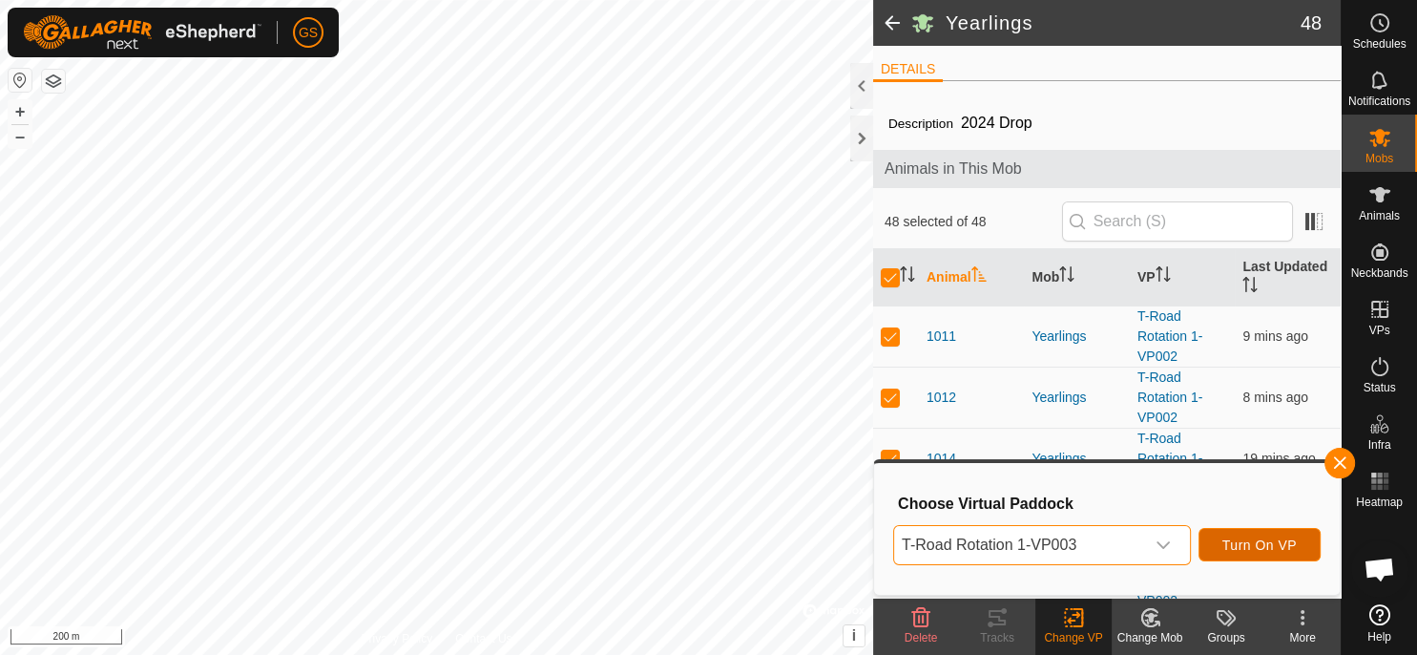
click at [1260, 547] on span "Turn On VP" at bounding box center [1260, 544] width 74 height 15
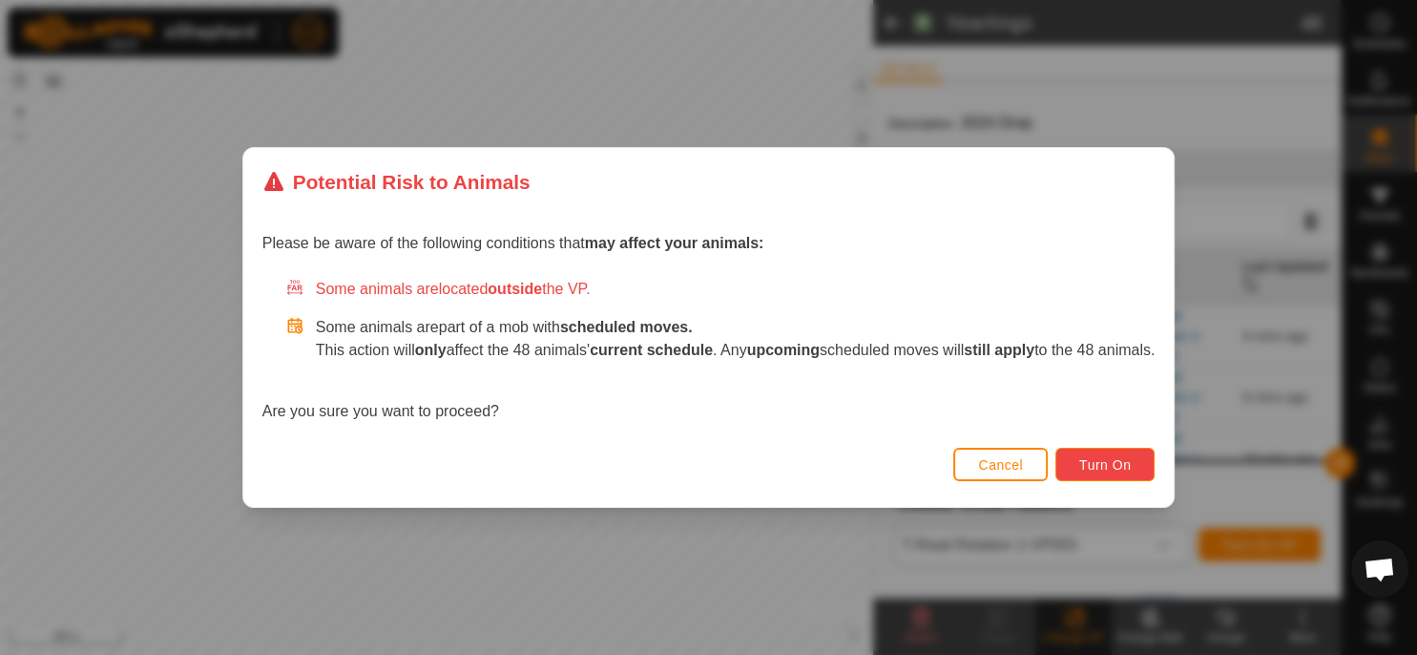
click at [1124, 461] on span "Turn On" at bounding box center [1105, 464] width 52 height 15
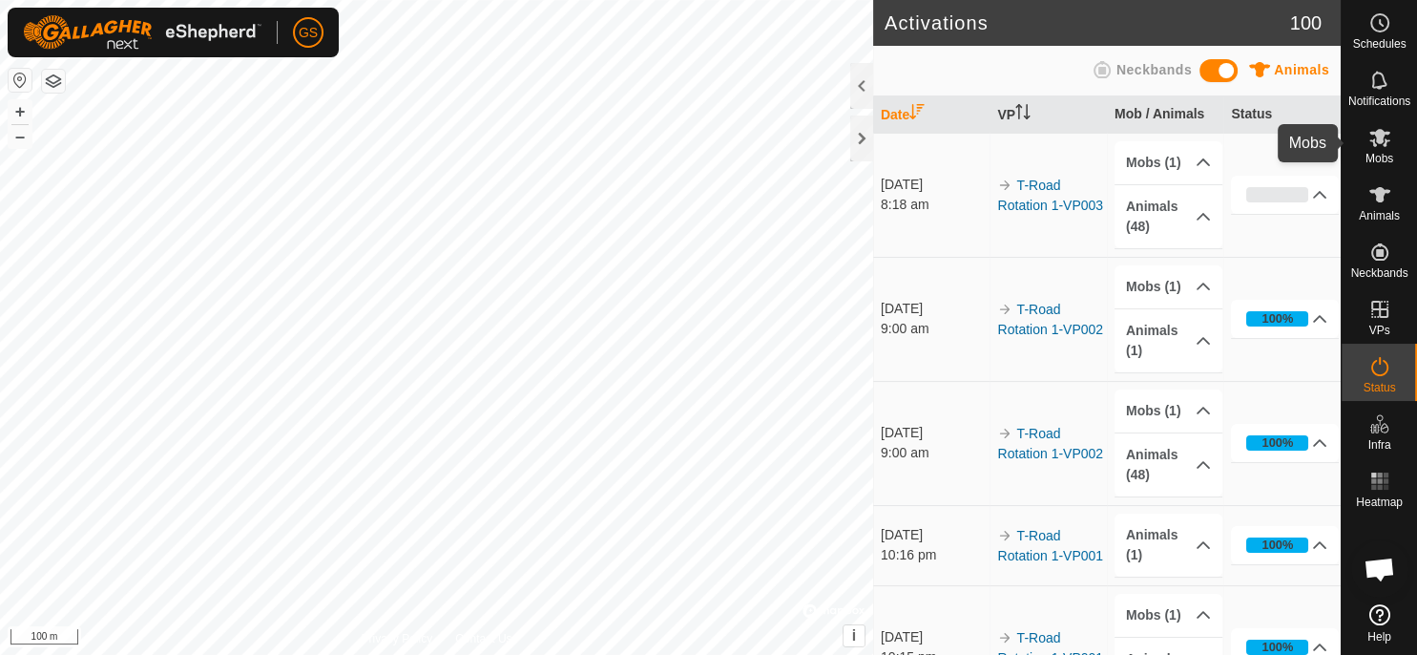
click at [1380, 149] on es-mob-svg-icon at bounding box center [1380, 137] width 34 height 31
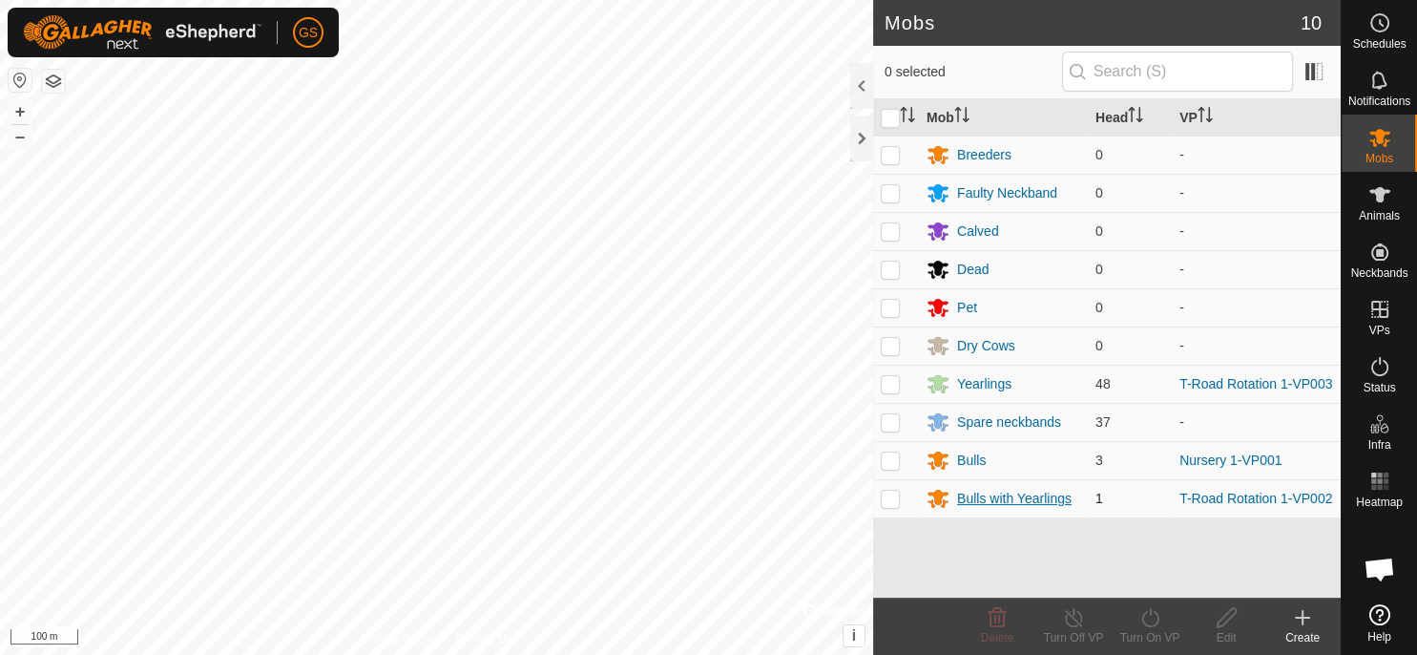
click at [998, 498] on div "Bulls with Yearlings" at bounding box center [1014, 499] width 115 height 20
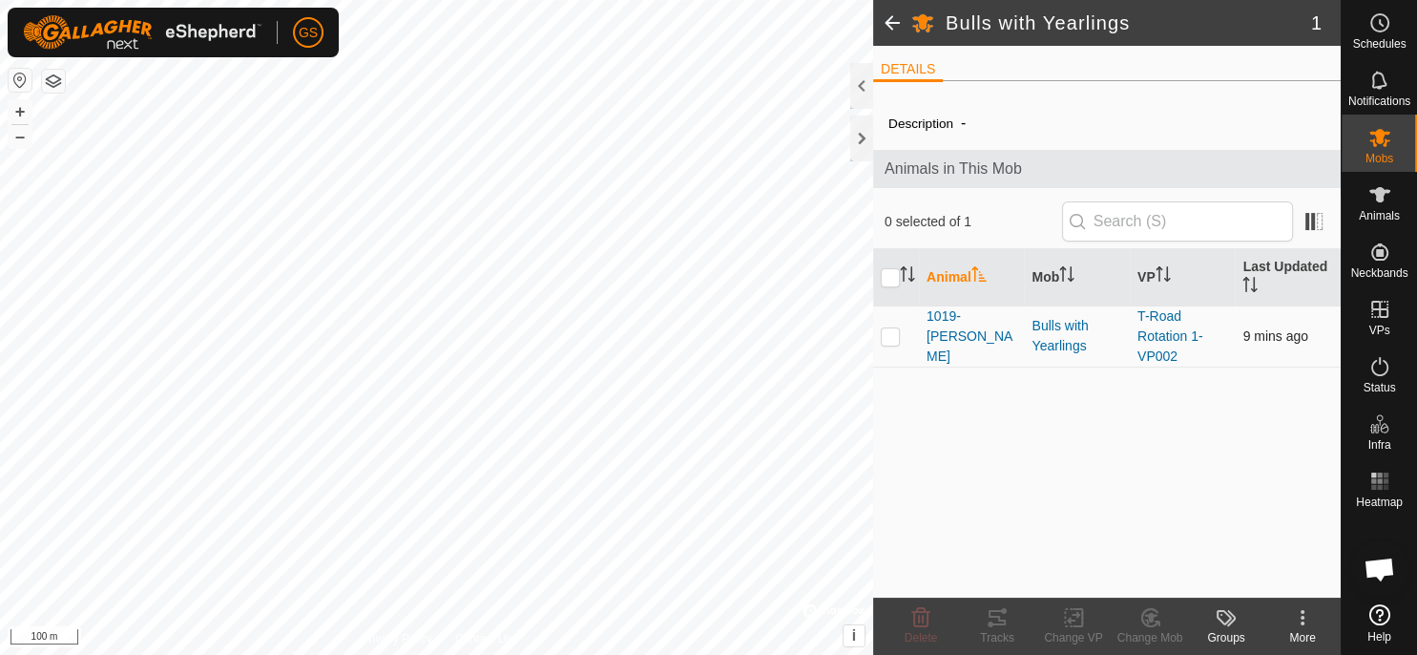
click at [893, 343] on td at bounding box center [896, 335] width 46 height 61
checkbox input "true"
click at [1073, 620] on icon at bounding box center [1073, 618] width 13 height 12
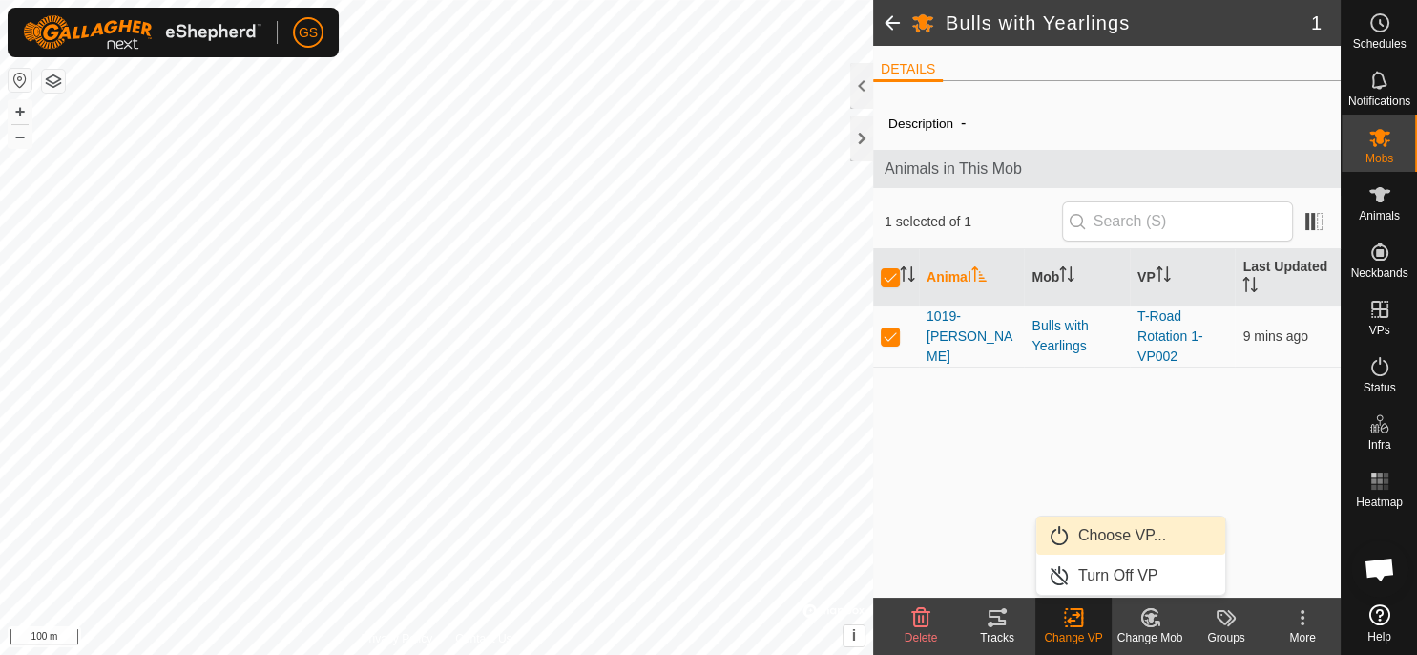
click at [1086, 543] on link "Choose VP..." at bounding box center [1131, 535] width 189 height 38
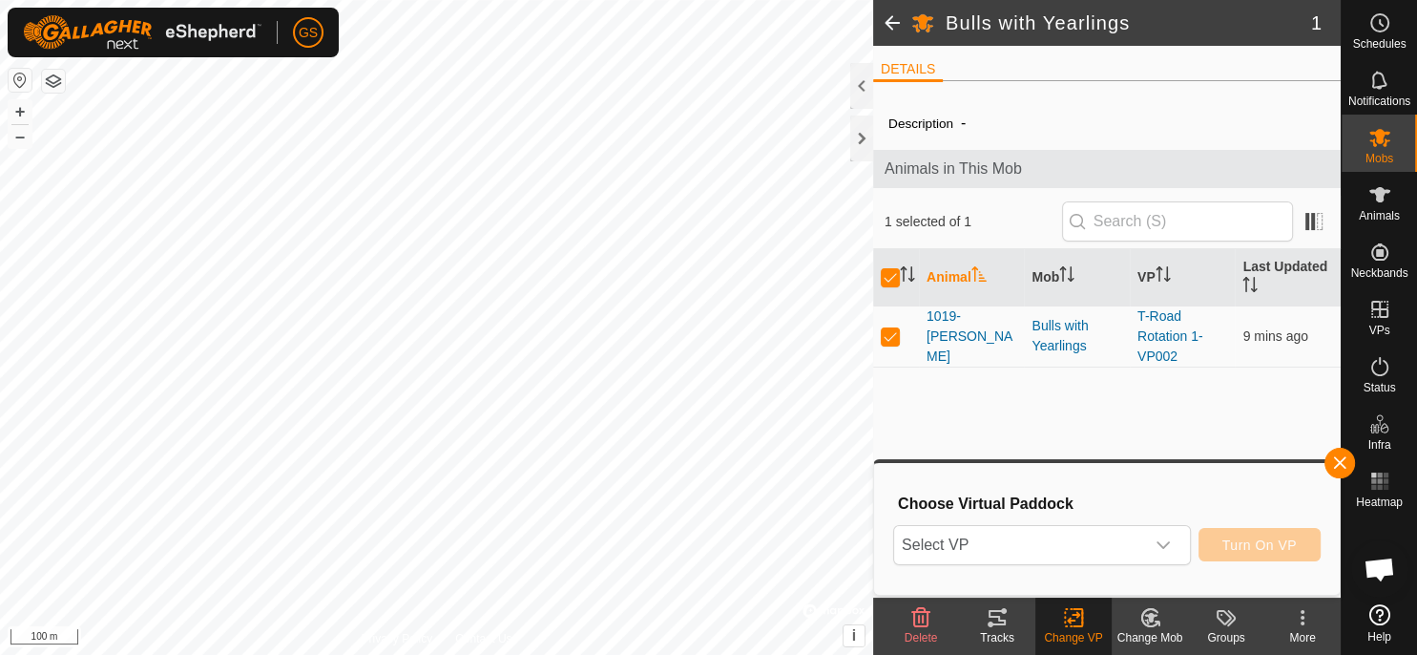
click at [1086, 543] on span "Select VP" at bounding box center [1019, 545] width 250 height 38
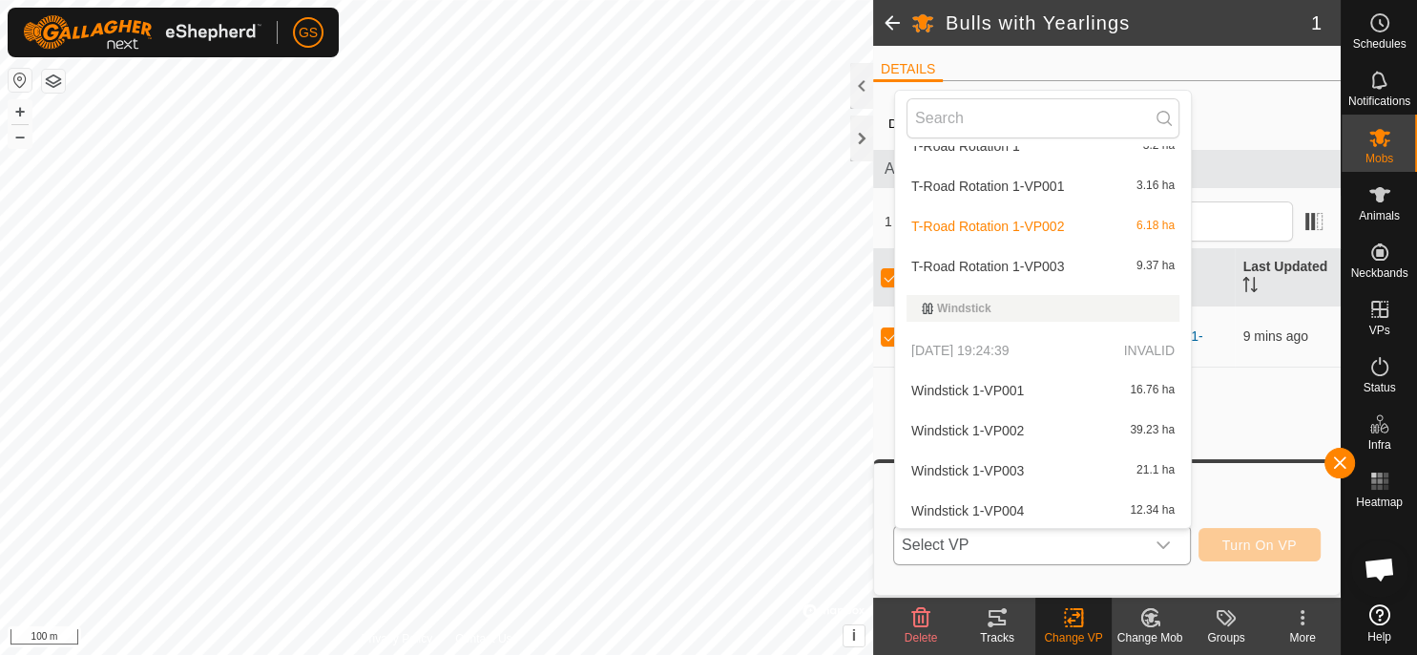
scroll to position [1451, 0]
click at [1048, 266] on li "T-Road Rotation 1-VP003 9.37 ha" at bounding box center [1043, 264] width 296 height 38
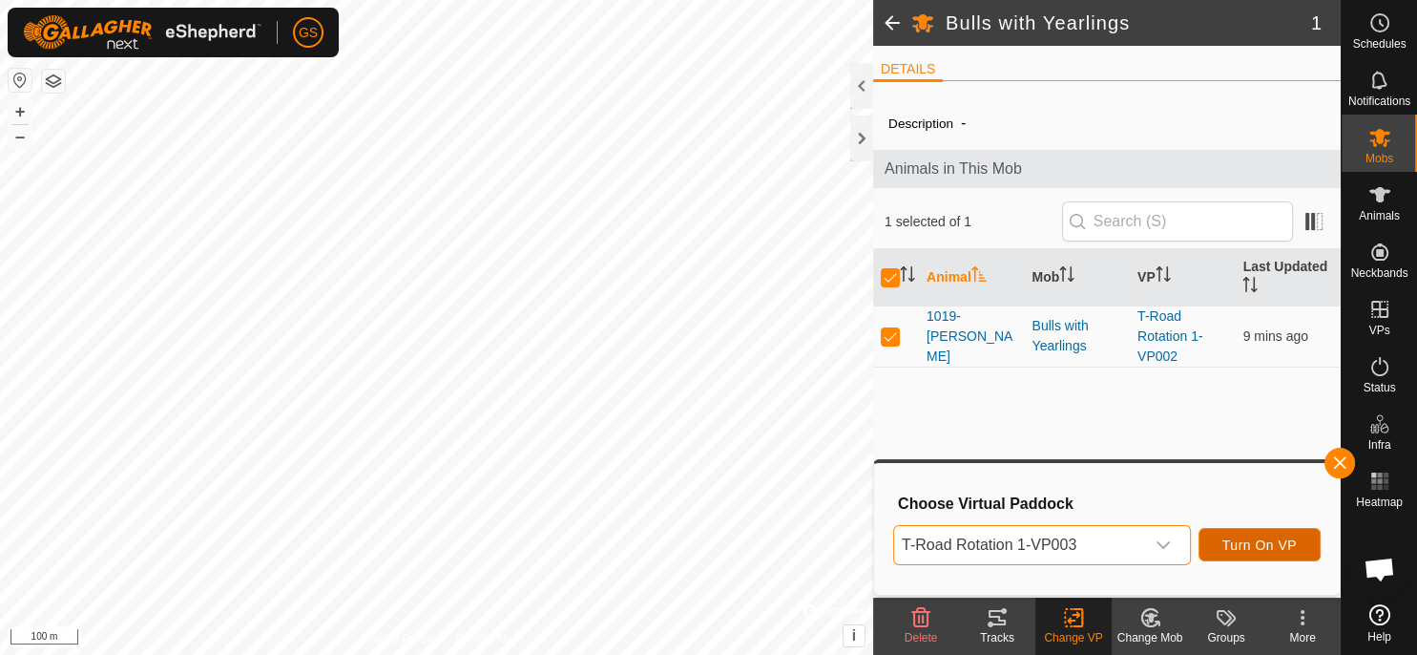
click at [1270, 540] on span "Turn On VP" at bounding box center [1260, 544] width 74 height 15
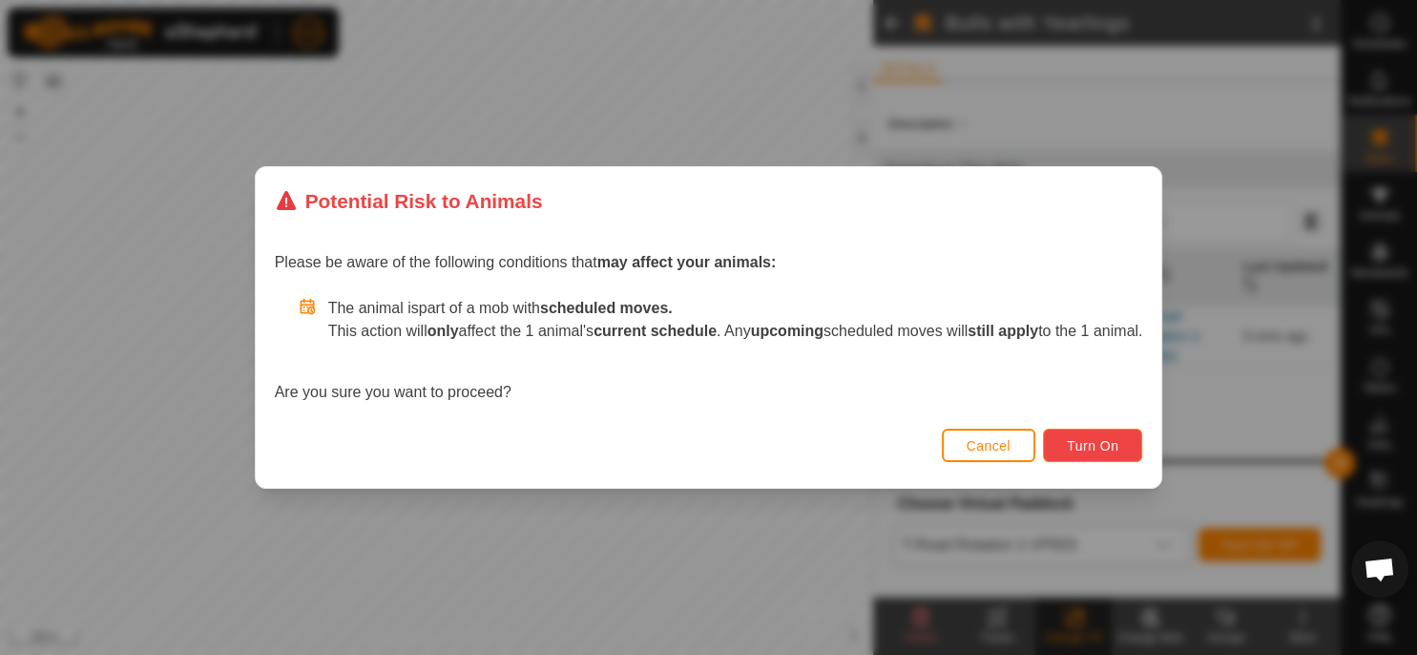
click at [1105, 451] on span "Turn On" at bounding box center [1093, 445] width 52 height 15
